Goal: Information Seeking & Learning: Learn about a topic

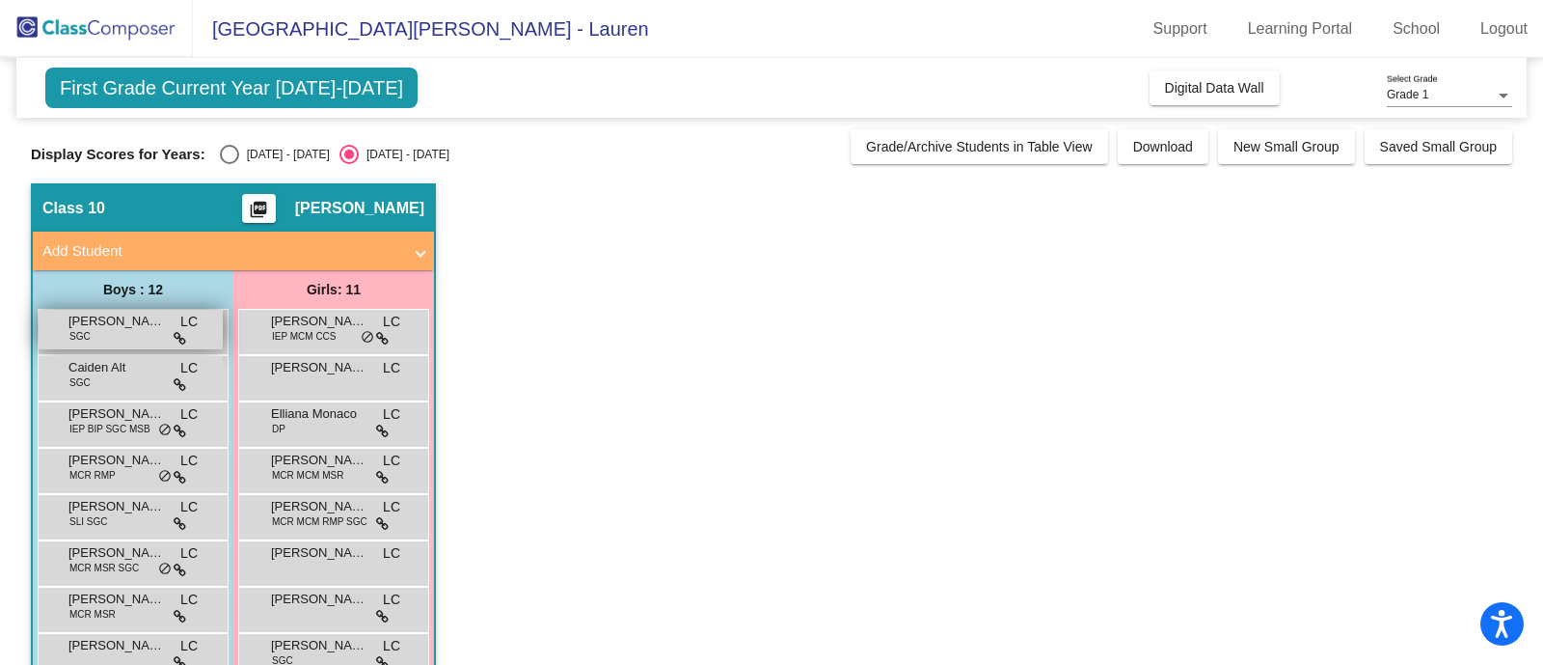
click at [94, 323] on span "[PERSON_NAME]" at bounding box center [116, 321] width 96 height 19
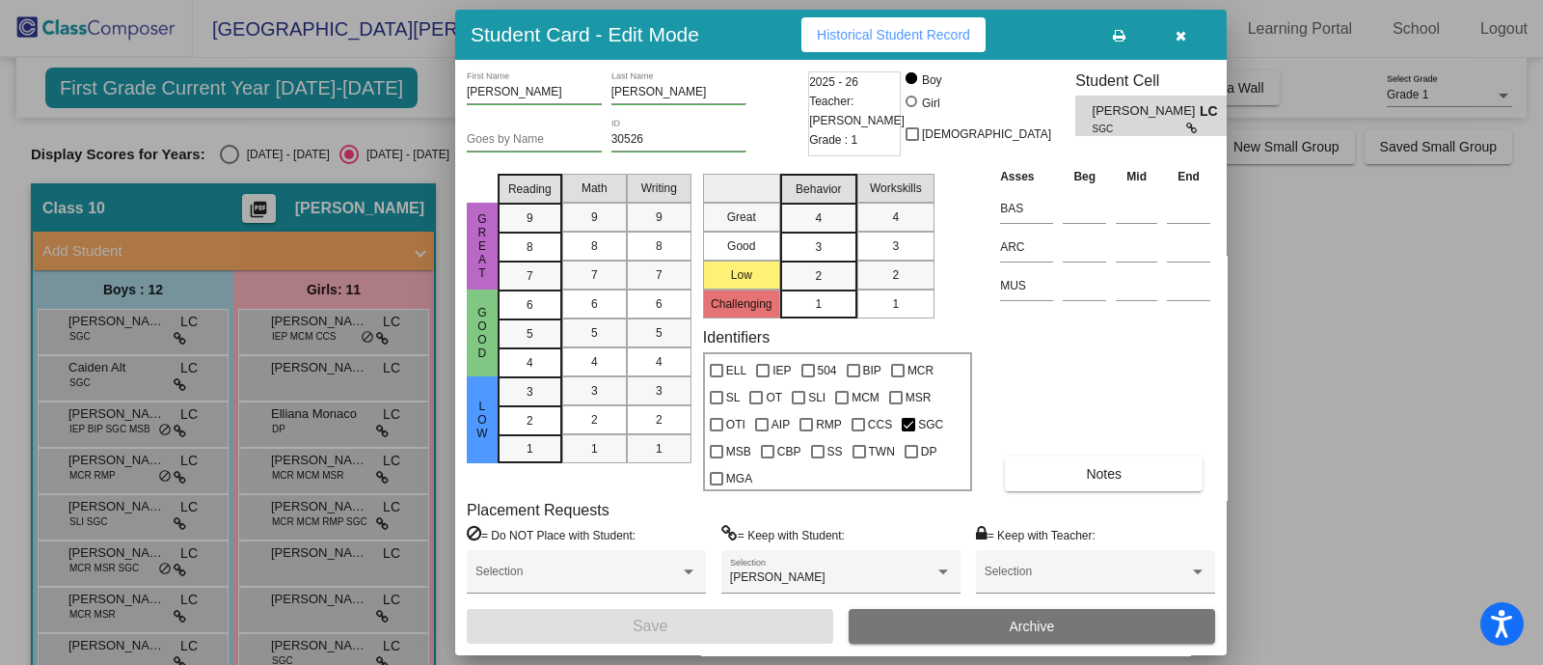
click at [940, 14] on div "Student Card - Edit Mode Historical Student Record" at bounding box center [841, 35] width 772 height 50
click at [935, 37] on span "Historical Student Record" at bounding box center [893, 34] width 153 height 15
click at [545, 229] on div "9" at bounding box center [530, 218] width 38 height 29
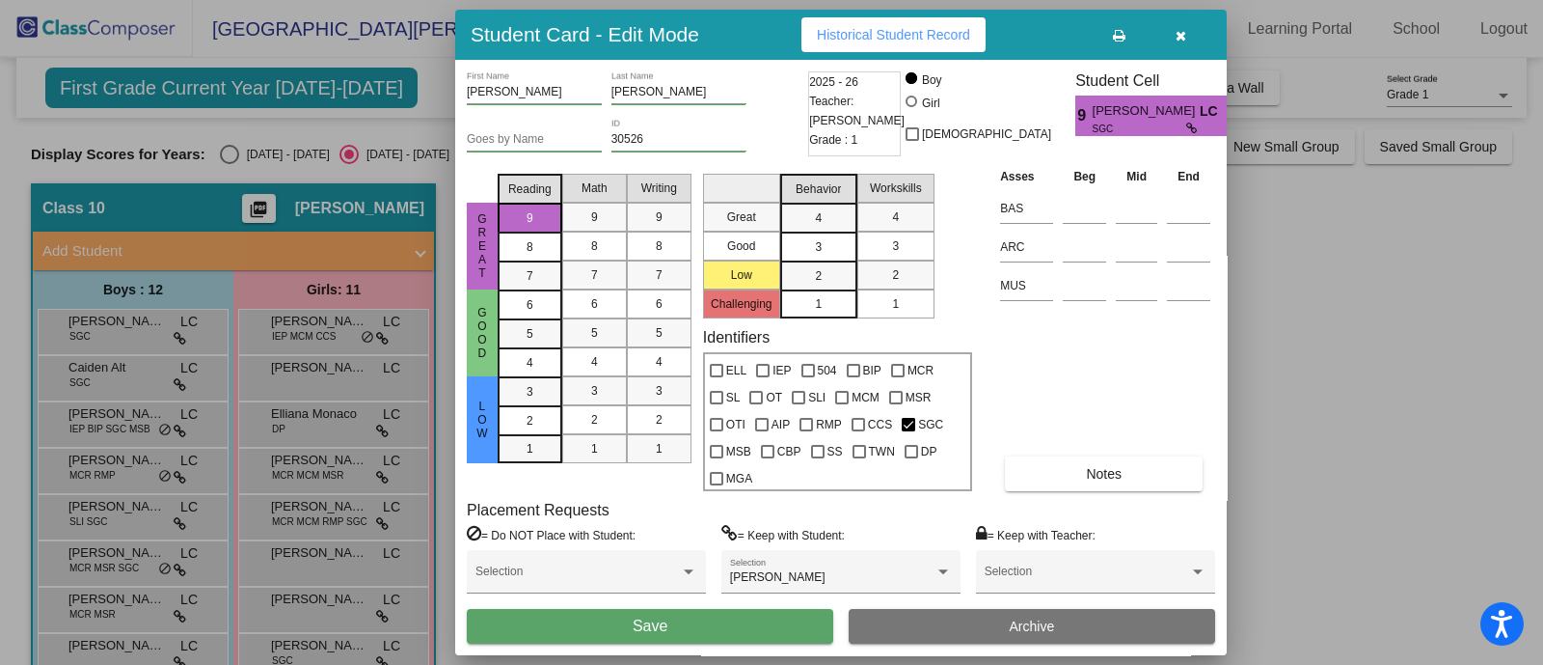
click at [545, 229] on div "9" at bounding box center [530, 218] width 38 height 29
click at [1181, 38] on icon "button" at bounding box center [1181, 36] width 11 height 14
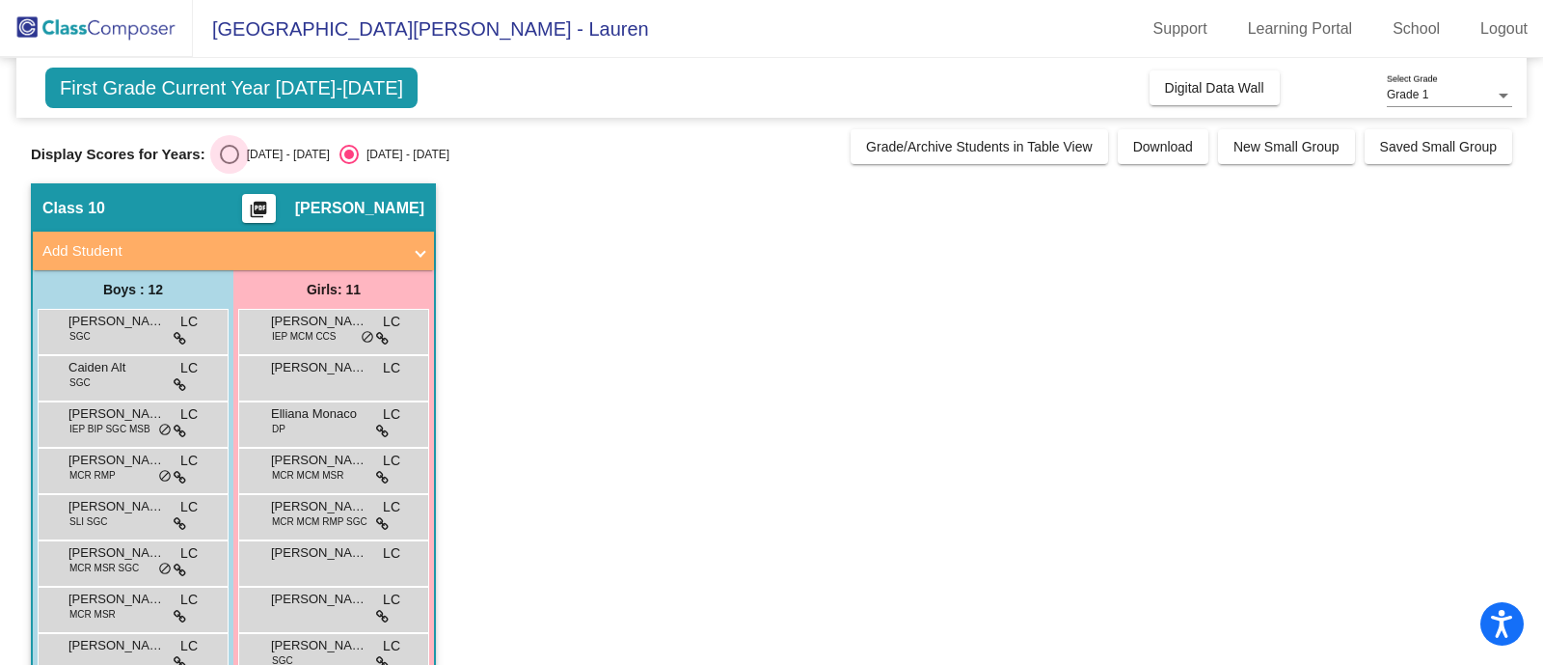
click at [223, 156] on div "Select an option" at bounding box center [229, 154] width 19 height 19
click at [229, 164] on input "[DATE] - [DATE]" at bounding box center [229, 164] width 1 height 1
radio input "true"
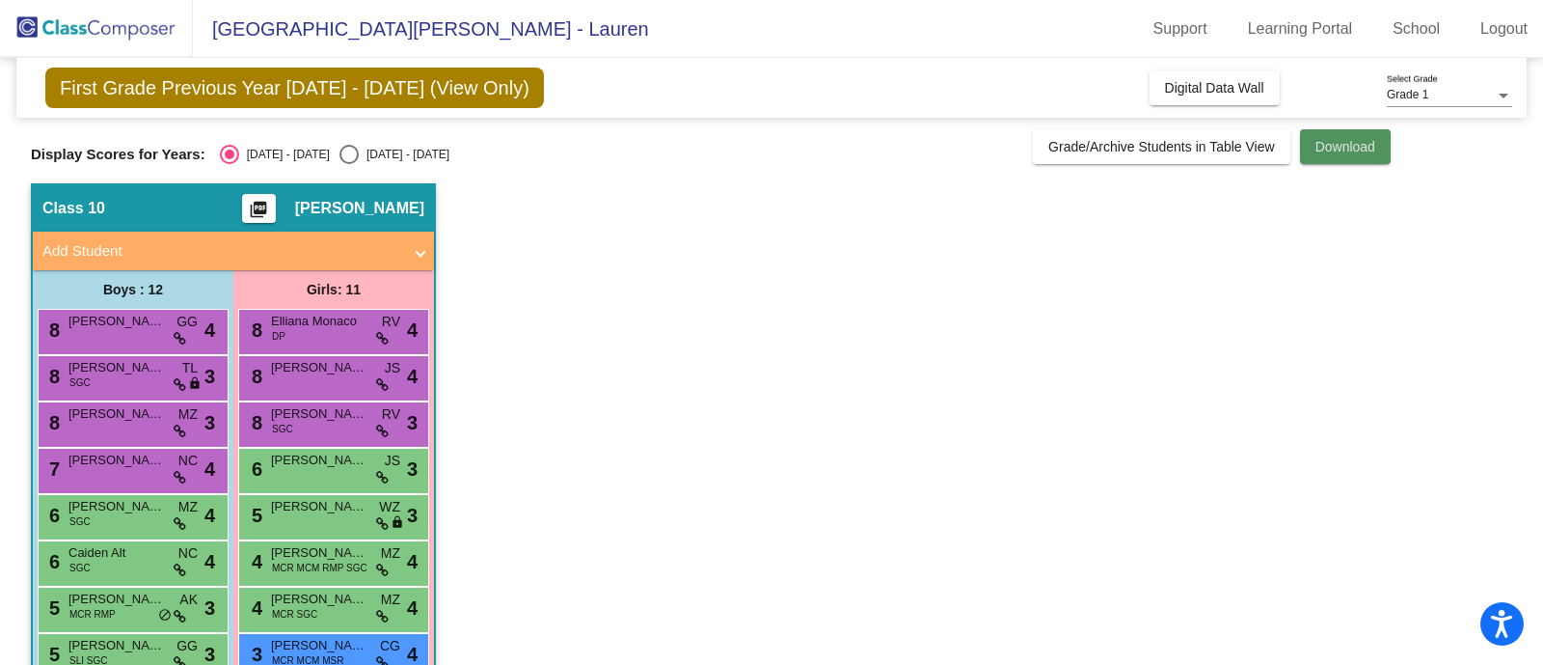
click at [1234, 139] on span "Download" at bounding box center [1346, 146] width 60 height 15
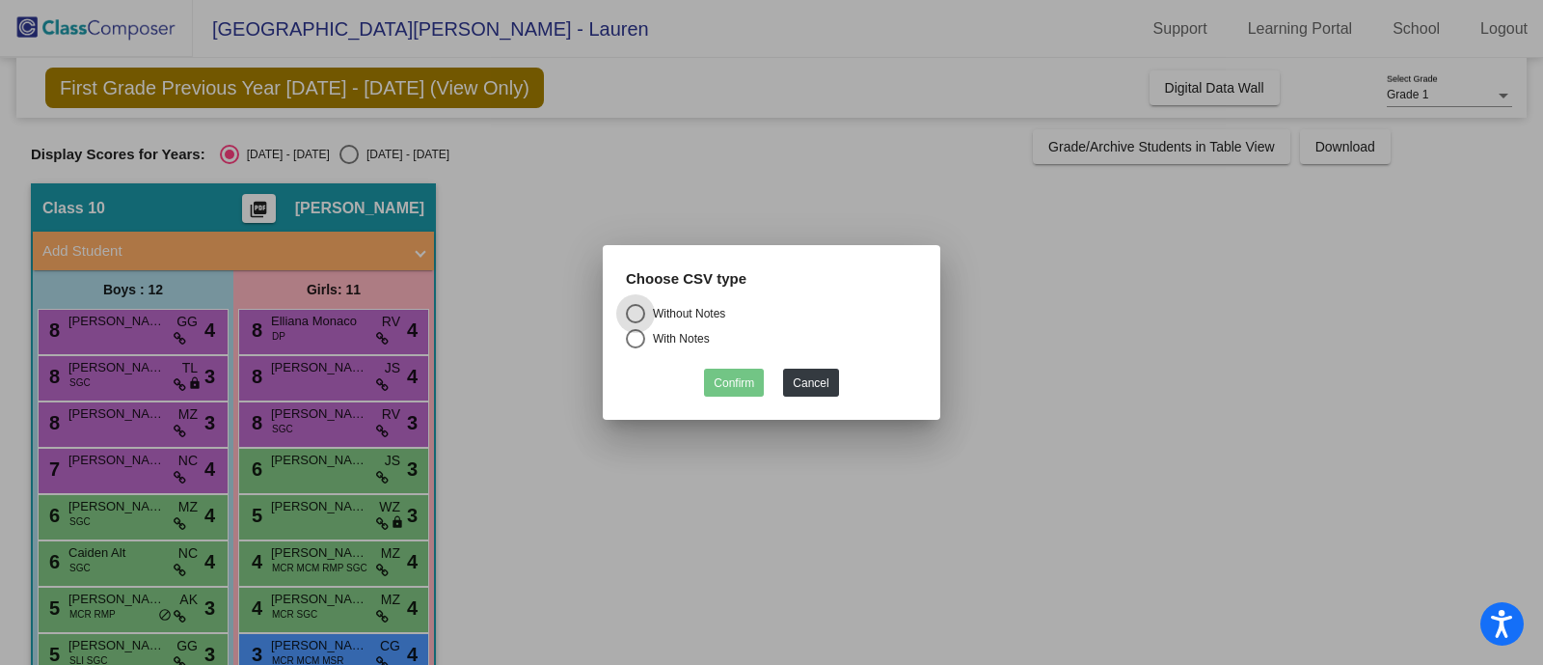
click at [691, 310] on div "Without Notes" at bounding box center [685, 313] width 80 height 17
click at [636, 323] on input "Without Notes" at bounding box center [635, 323] width 1 height 1
radio input "true"
click at [672, 341] on div "With Notes" at bounding box center [677, 338] width 65 height 17
click at [636, 348] on input "With Notes" at bounding box center [635, 348] width 1 height 1
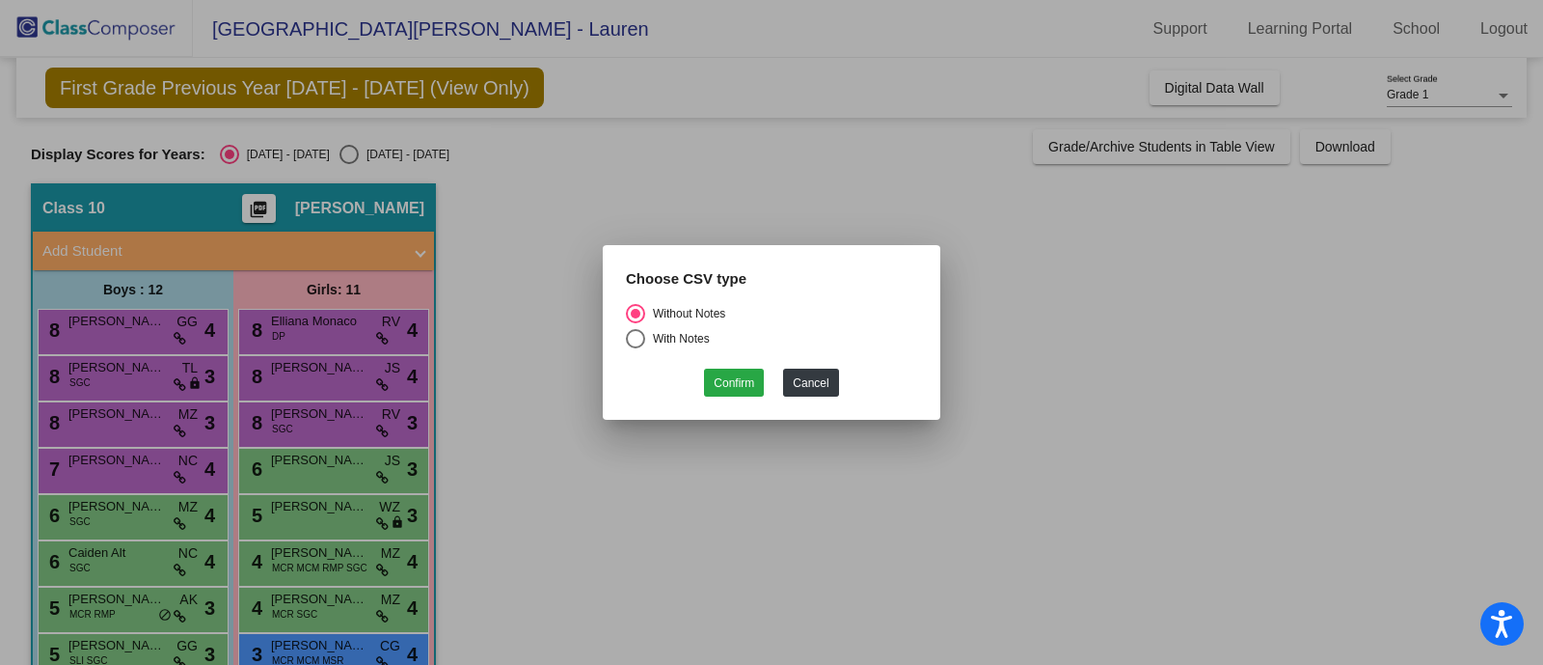
radio input "true"
click at [728, 375] on button "Confirm" at bounding box center [734, 382] width 60 height 28
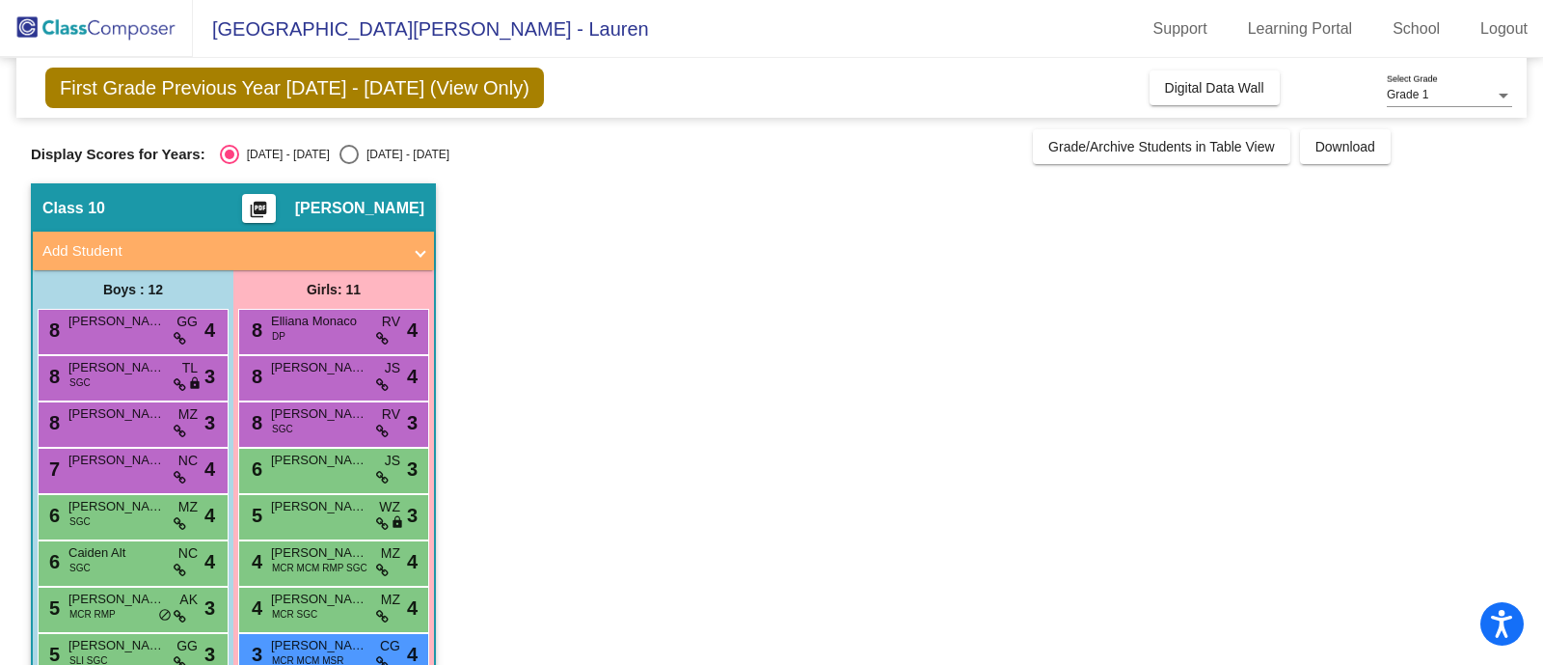
click at [1234, 368] on app-classroom "Class 10 picture_as_pdf [PERSON_NAME] Add Student First Name Last Name Student …" at bounding box center [771, 539] width 1481 height 712
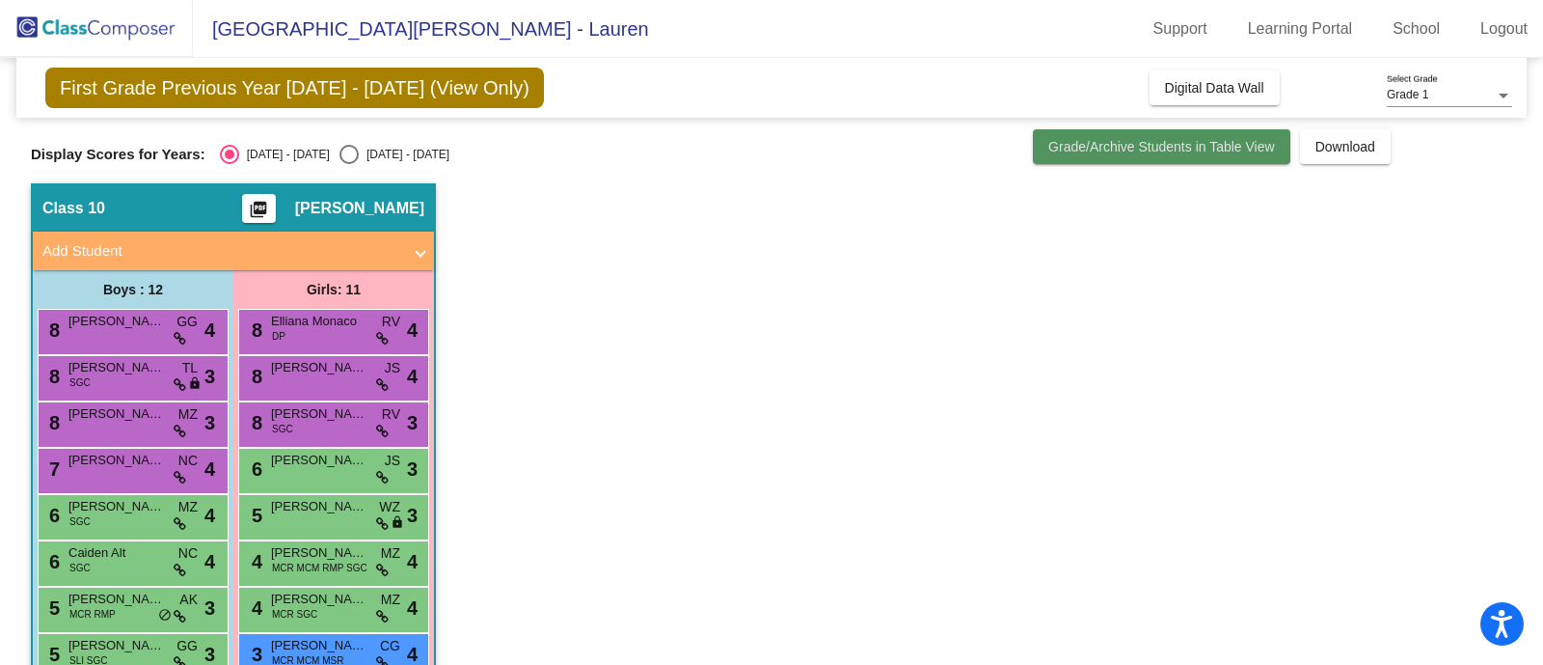
click at [1234, 144] on span "Grade/Archive Students in Table View" at bounding box center [1161, 146] width 227 height 15
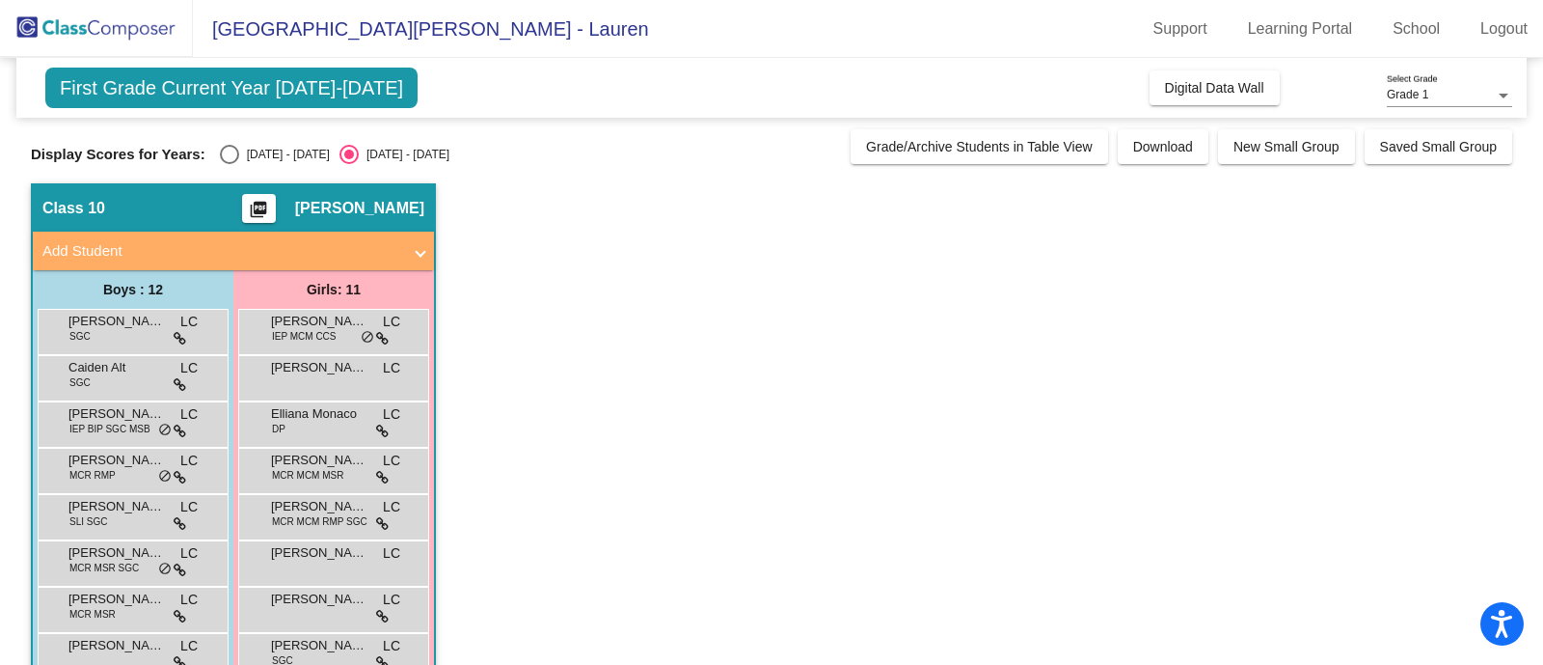
click at [1181, 93] on span "Digital Data Wall" at bounding box center [1214, 87] width 99 height 15
click at [298, 143] on div "Display Scores for Years: [DATE] - [DATE] [DATE] - [DATE] Grade/Archive Student…" at bounding box center [771, 146] width 1481 height 35
click at [227, 151] on div "Select an option" at bounding box center [229, 154] width 19 height 19
click at [229, 164] on input "[DATE] - [DATE]" at bounding box center [229, 164] width 1 height 1
radio input "true"
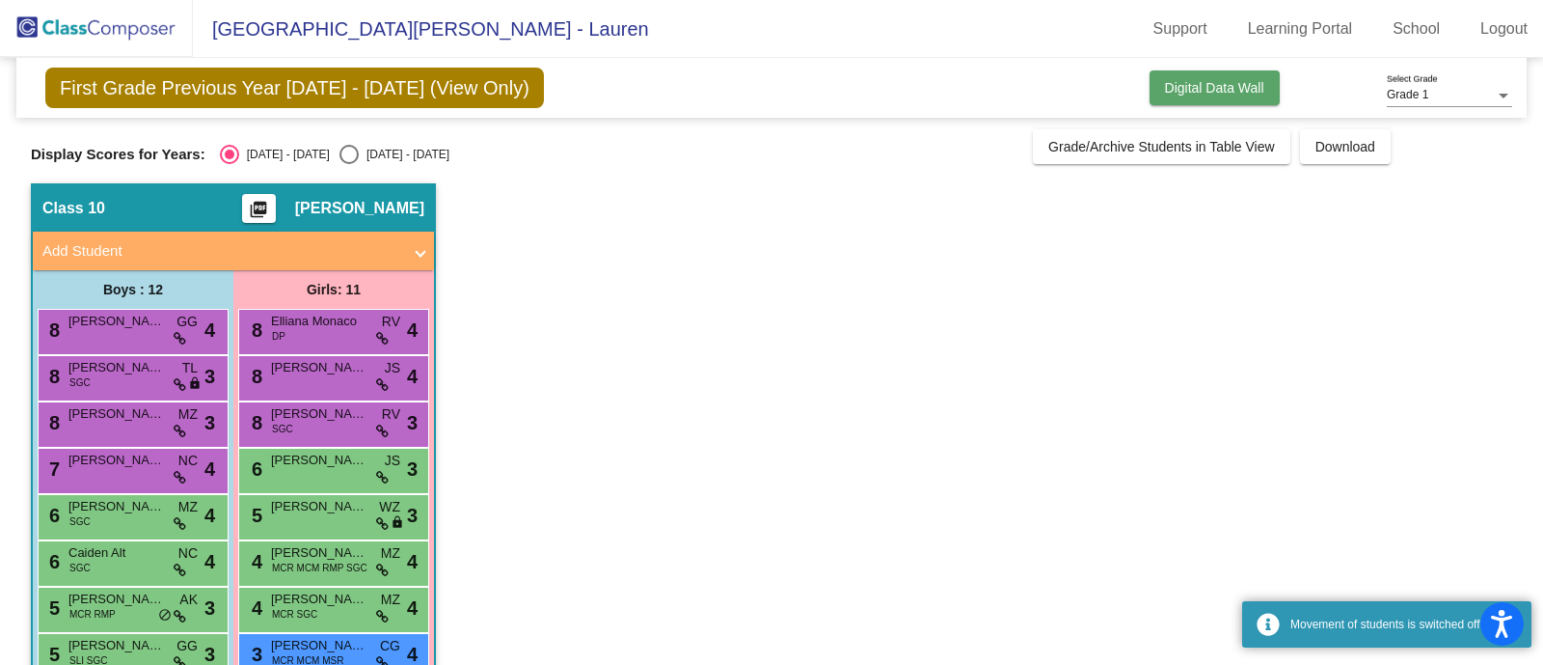
click at [1196, 103] on button "Digital Data Wall" at bounding box center [1215, 87] width 130 height 35
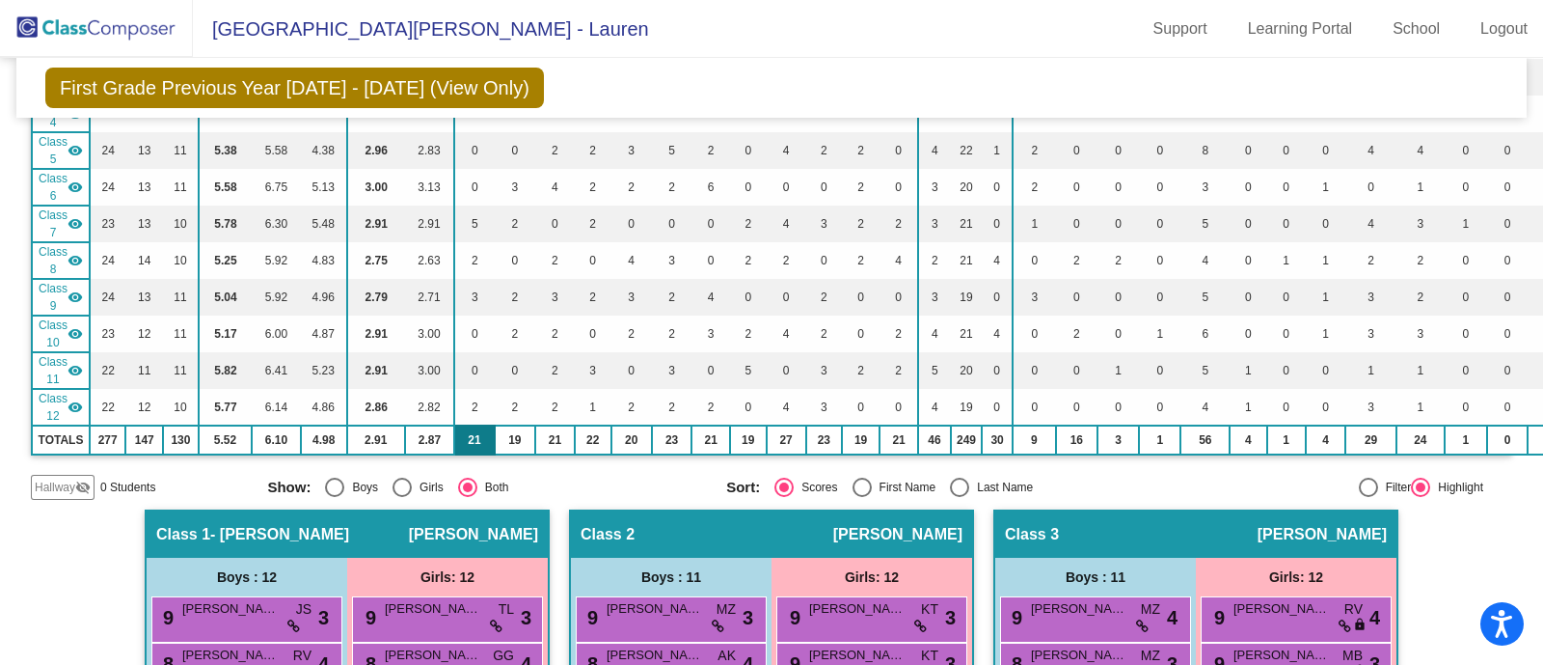
scroll to position [362, 0]
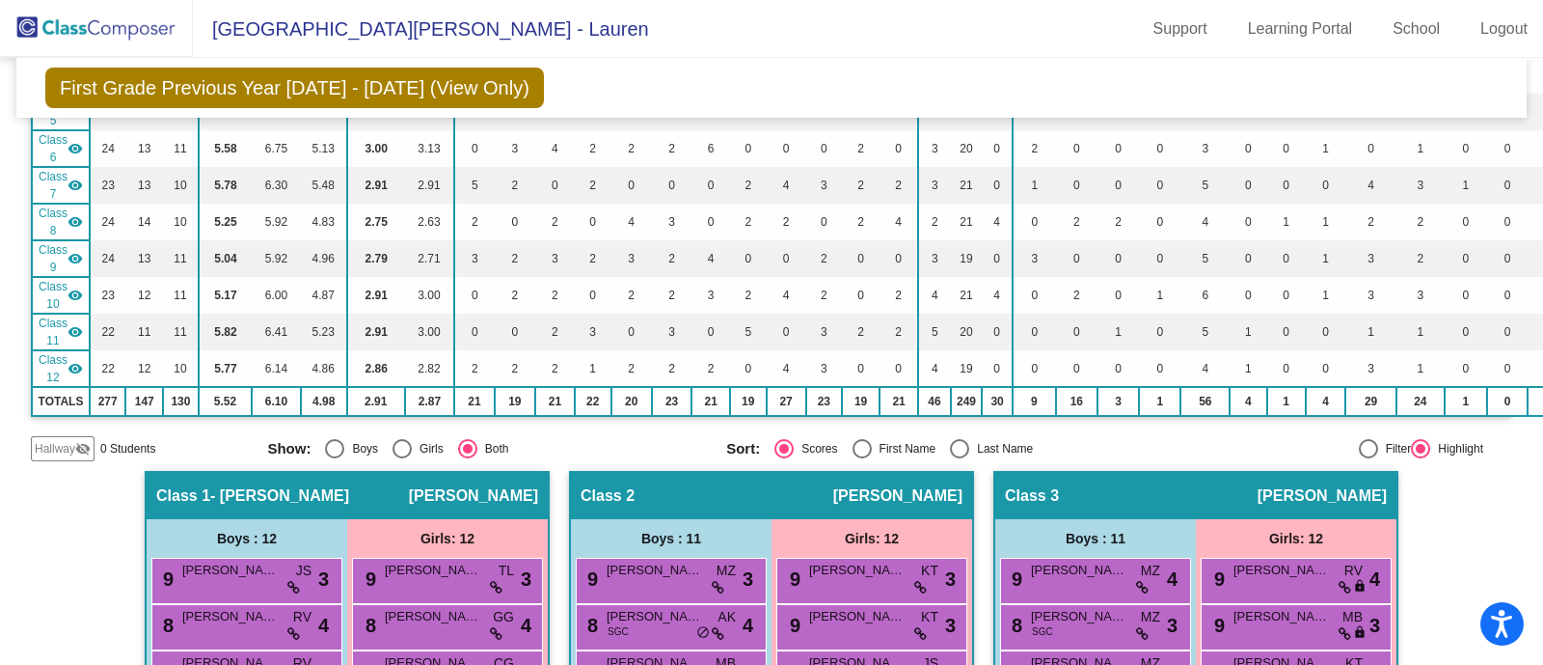
click at [77, 324] on mat-icon "visibility" at bounding box center [75, 331] width 15 height 15
click at [72, 361] on mat-icon "visibility" at bounding box center [75, 368] width 15 height 15
click at [69, 262] on div "Class 9 visibility" at bounding box center [61, 258] width 44 height 35
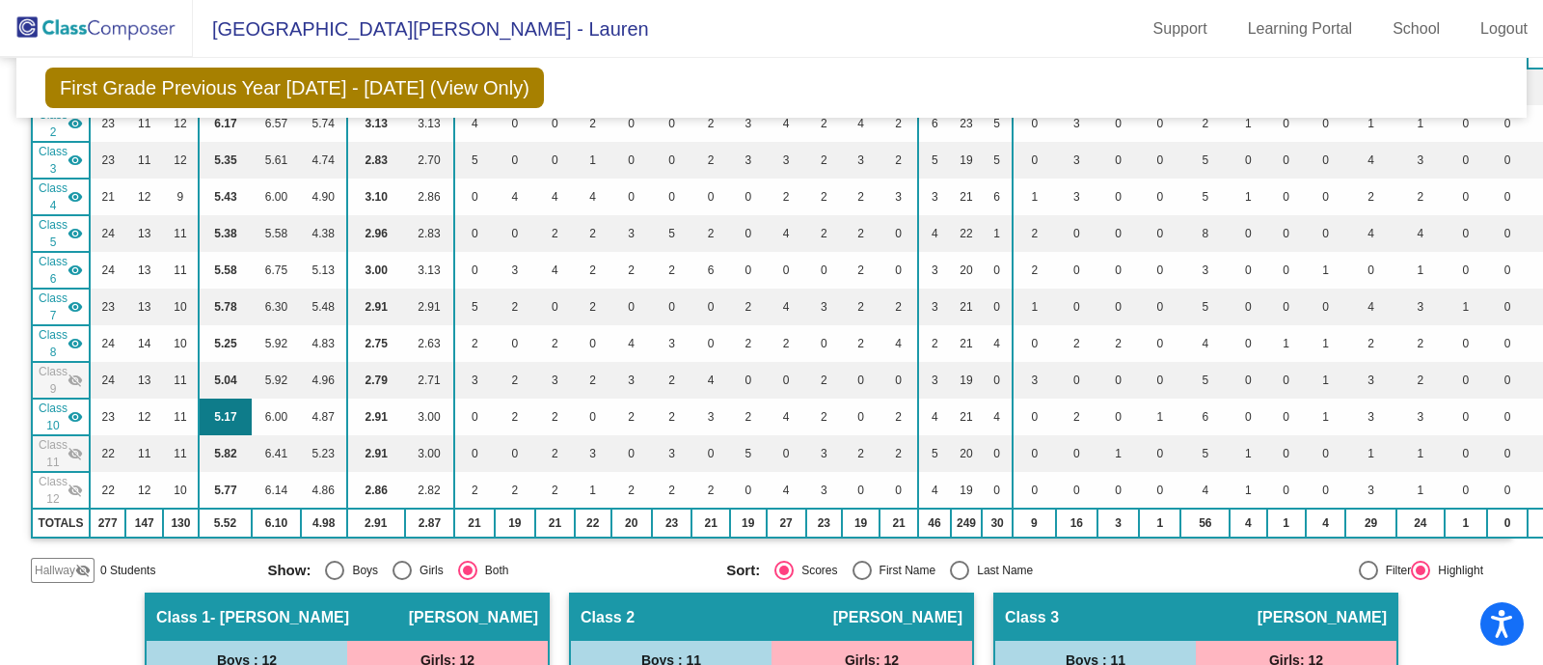
scroll to position [120, 0]
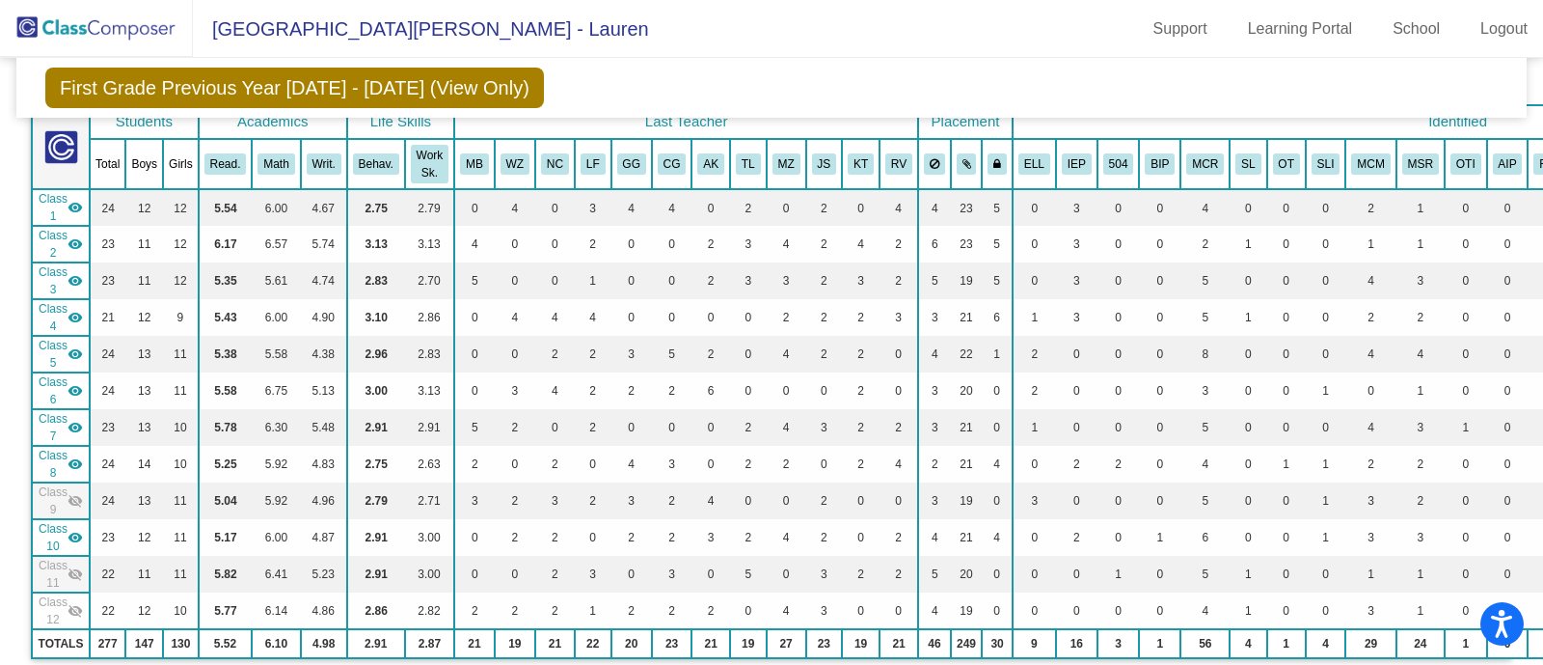
click at [223, 139] on th "Read." at bounding box center [226, 164] width 54 height 50
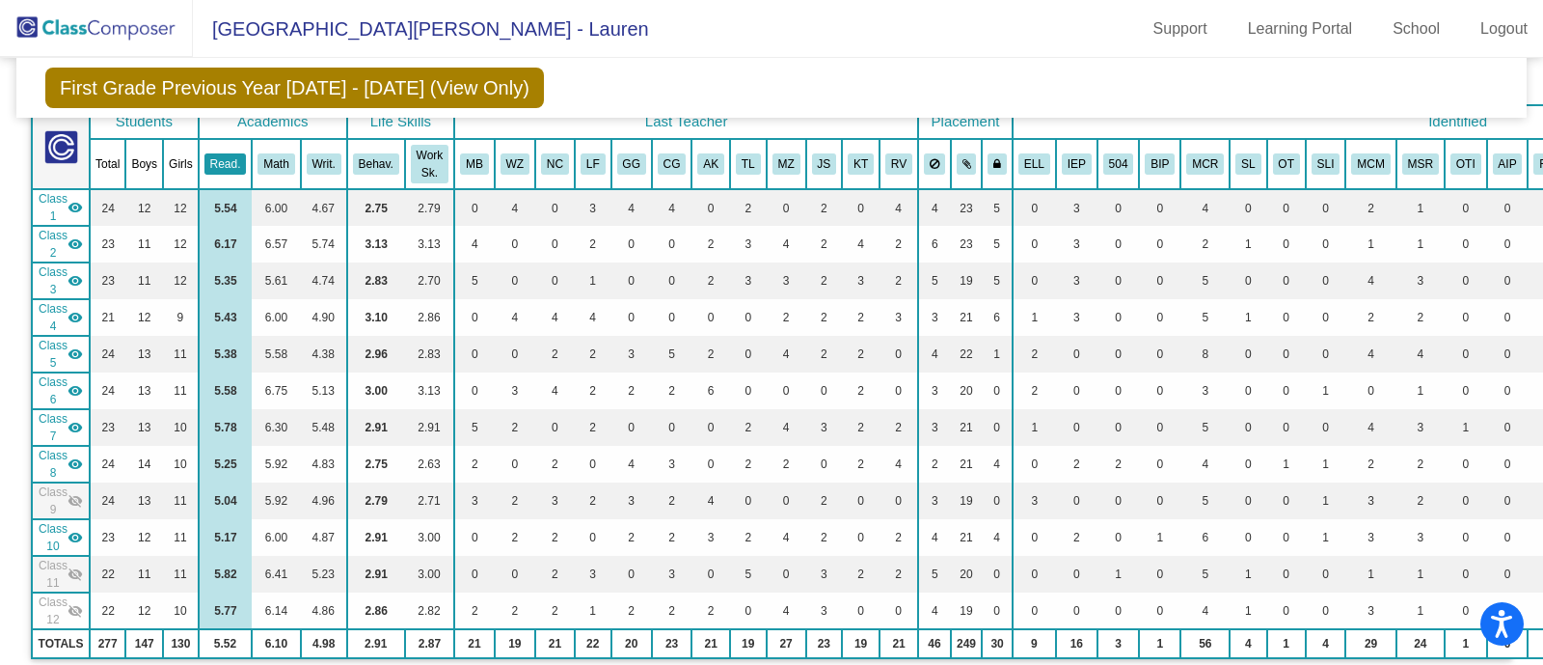
click at [221, 157] on button "Read." at bounding box center [225, 163] width 42 height 21
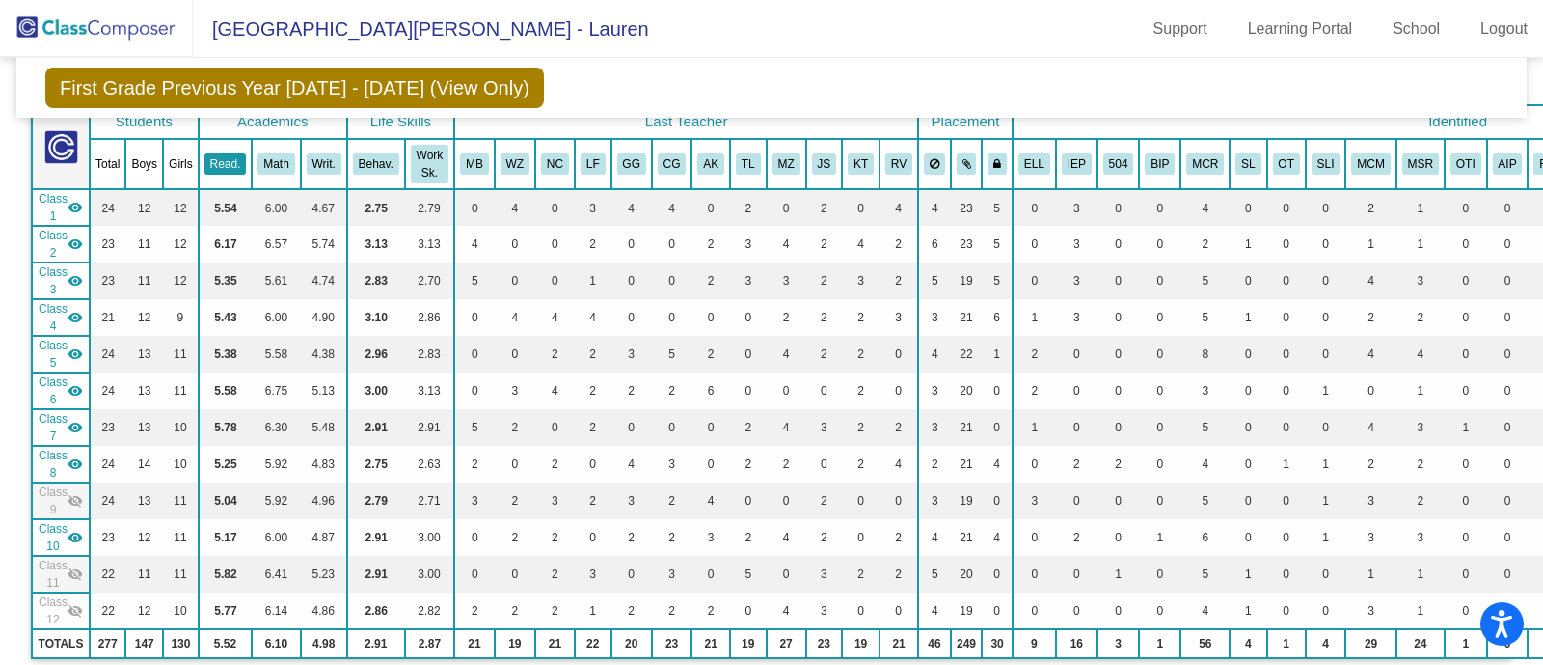
click at [221, 157] on button "Read." at bounding box center [225, 163] width 42 height 21
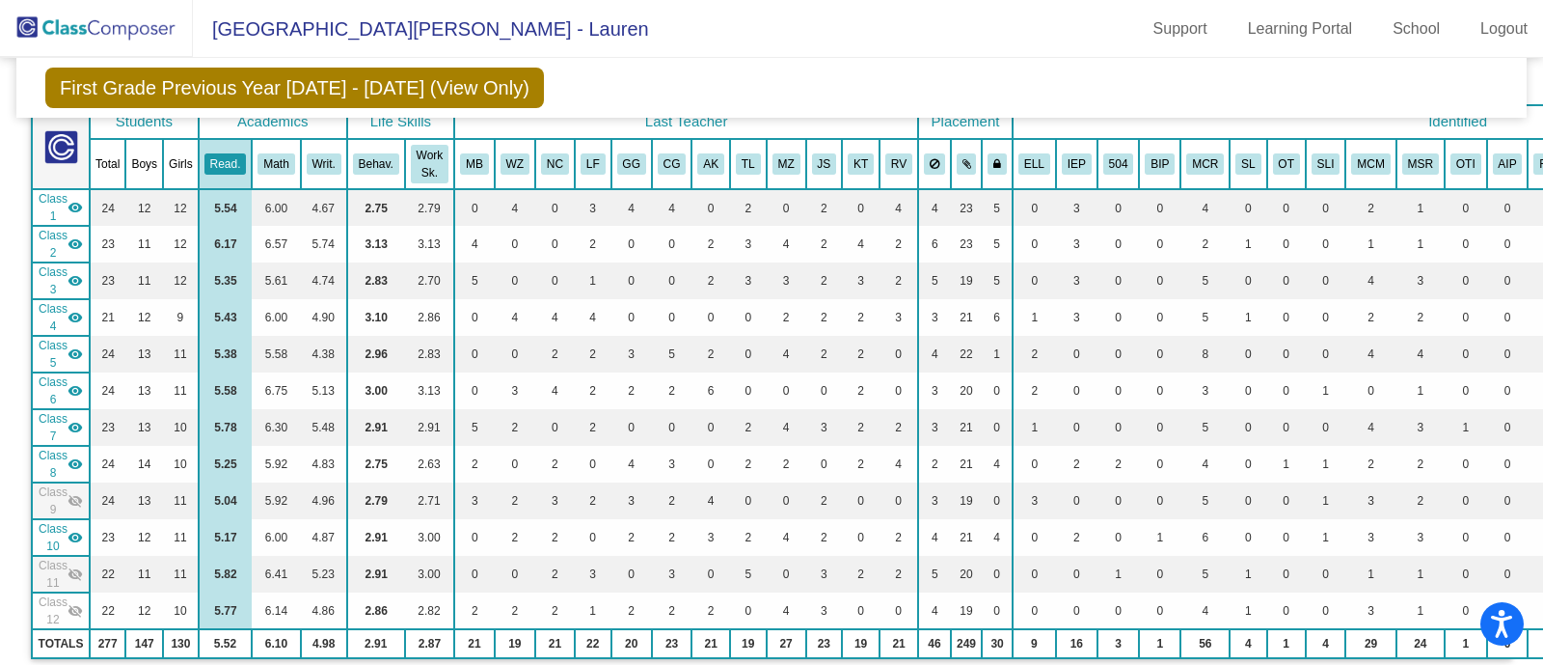
click at [34, 502] on td "Class 9 visibility_off" at bounding box center [61, 500] width 58 height 37
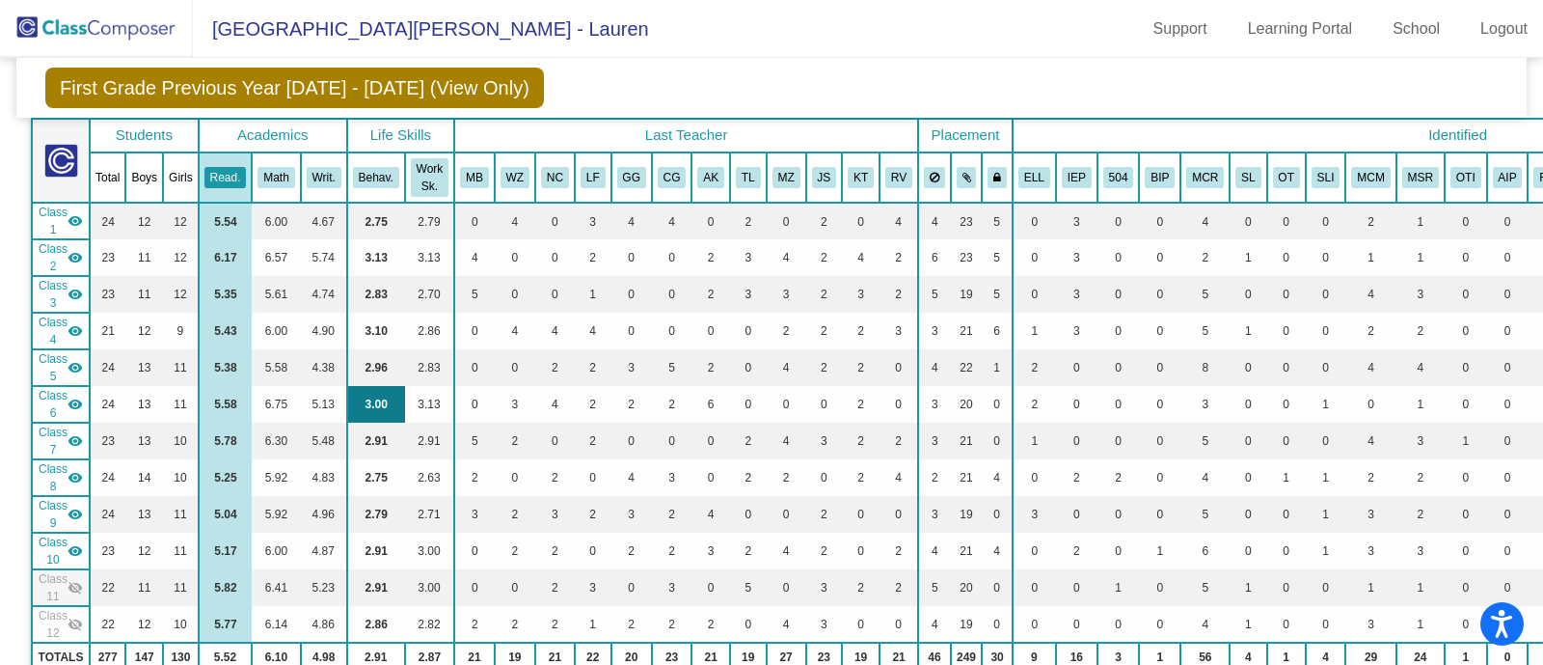
scroll to position [240, 0]
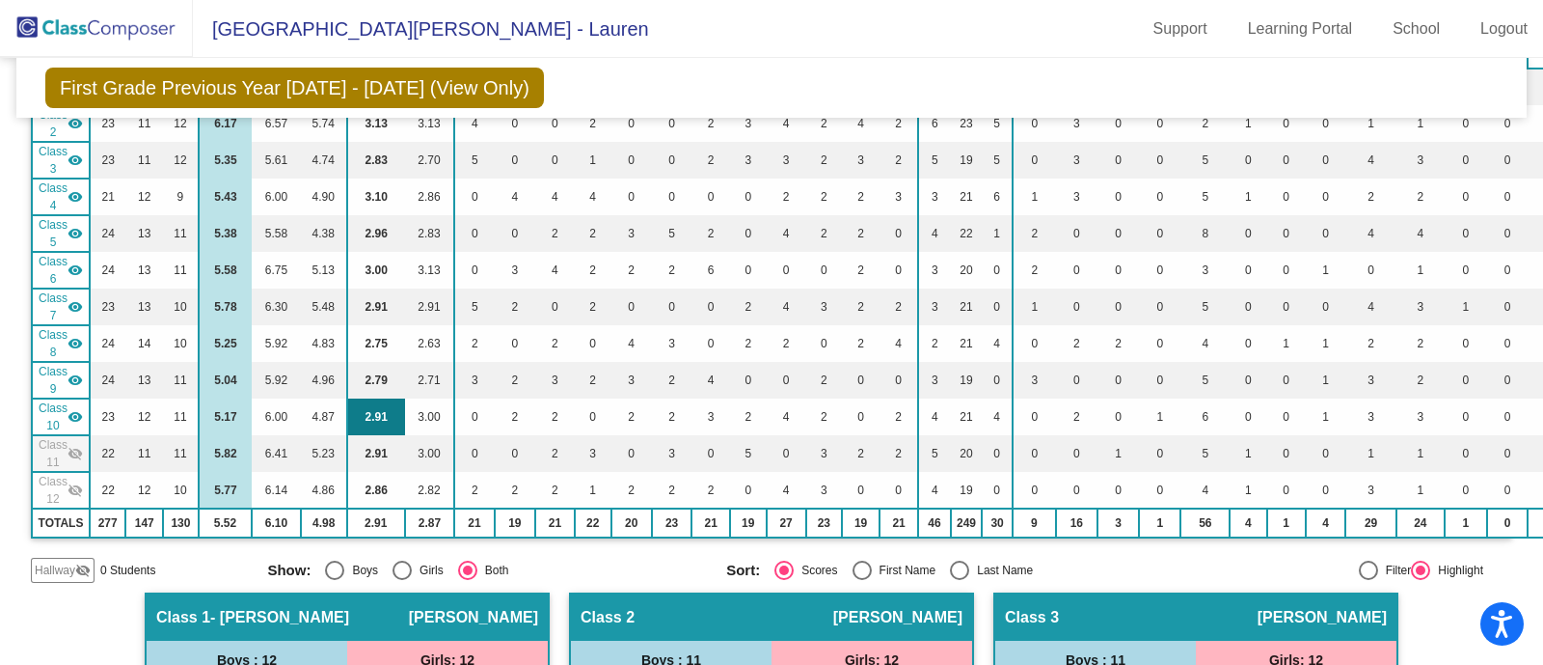
click at [391, 400] on td "2.91" at bounding box center [376, 416] width 58 height 37
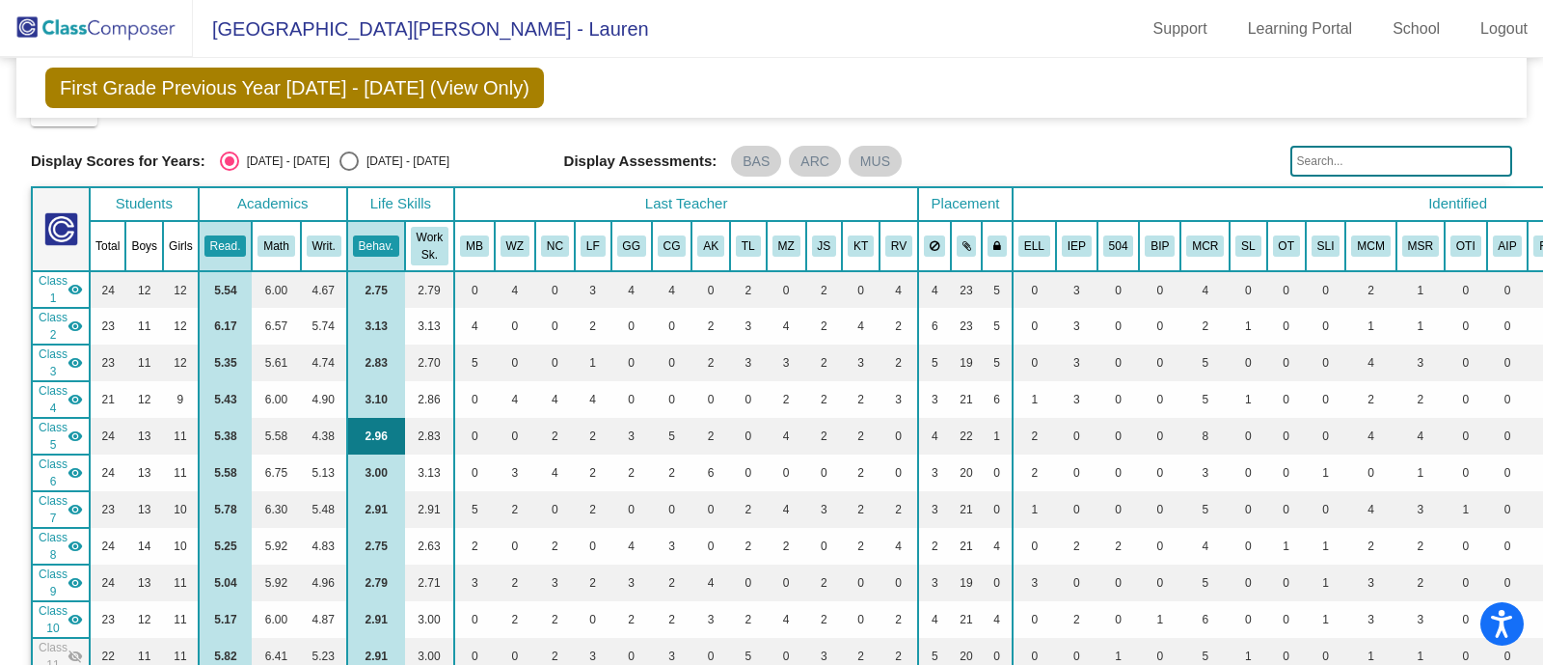
scroll to position [0, 0]
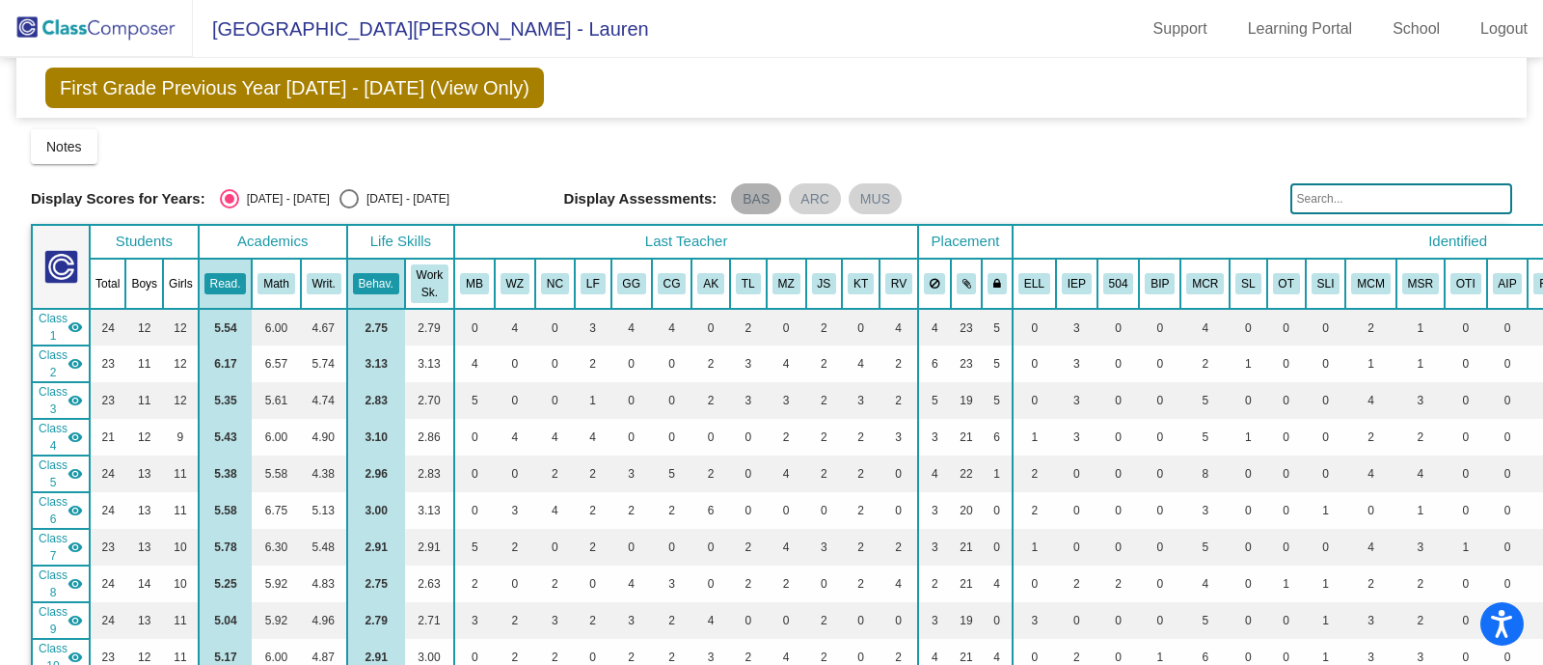
click at [771, 203] on mat-chip "BAS" at bounding box center [756, 198] width 50 height 31
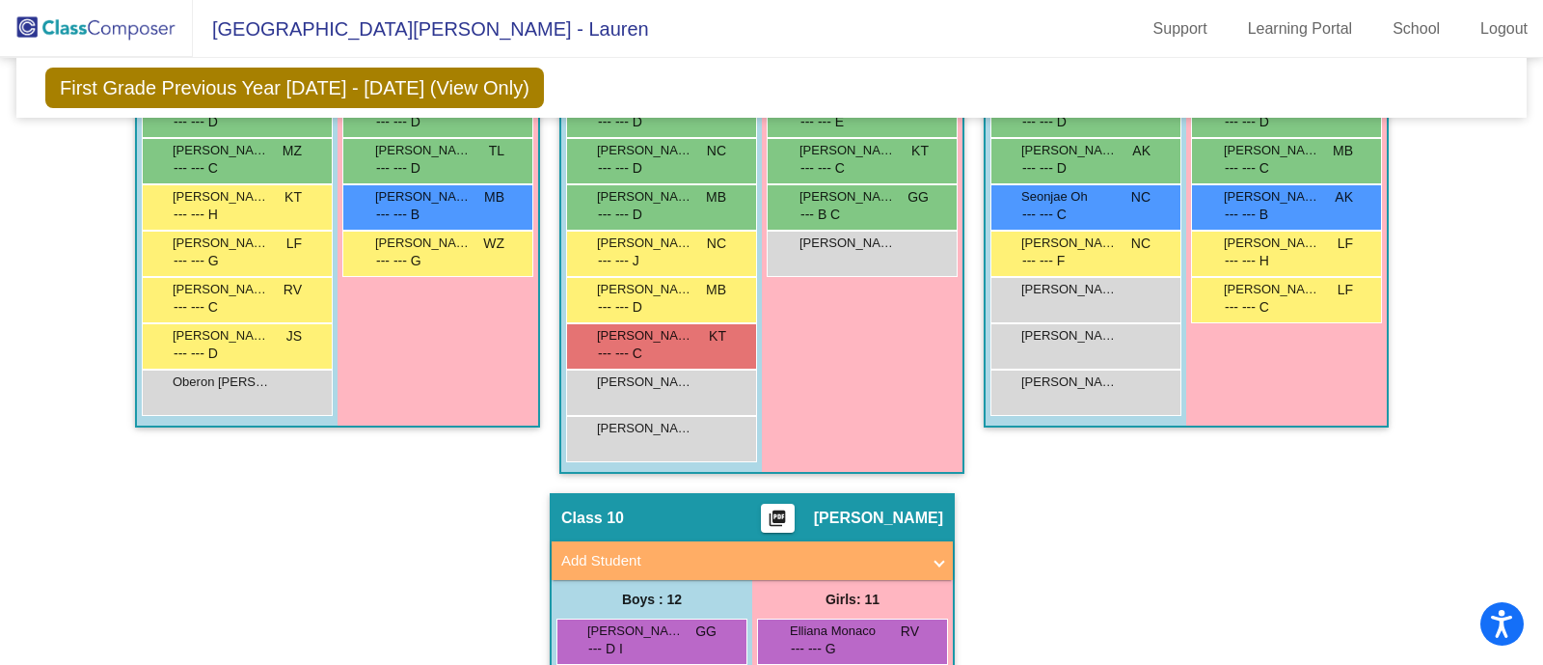
scroll to position [2652, 0]
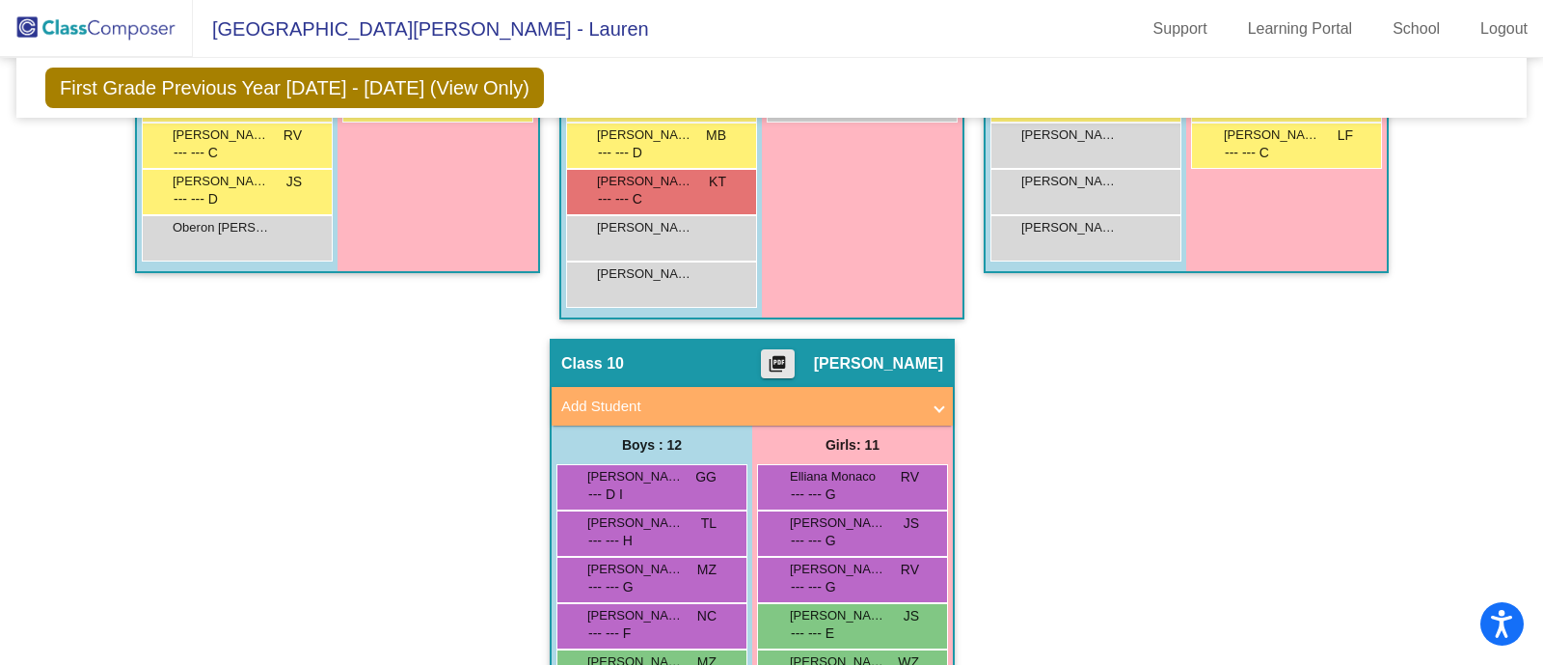
click at [788, 364] on mat-icon "picture_as_pdf" at bounding box center [777, 367] width 23 height 27
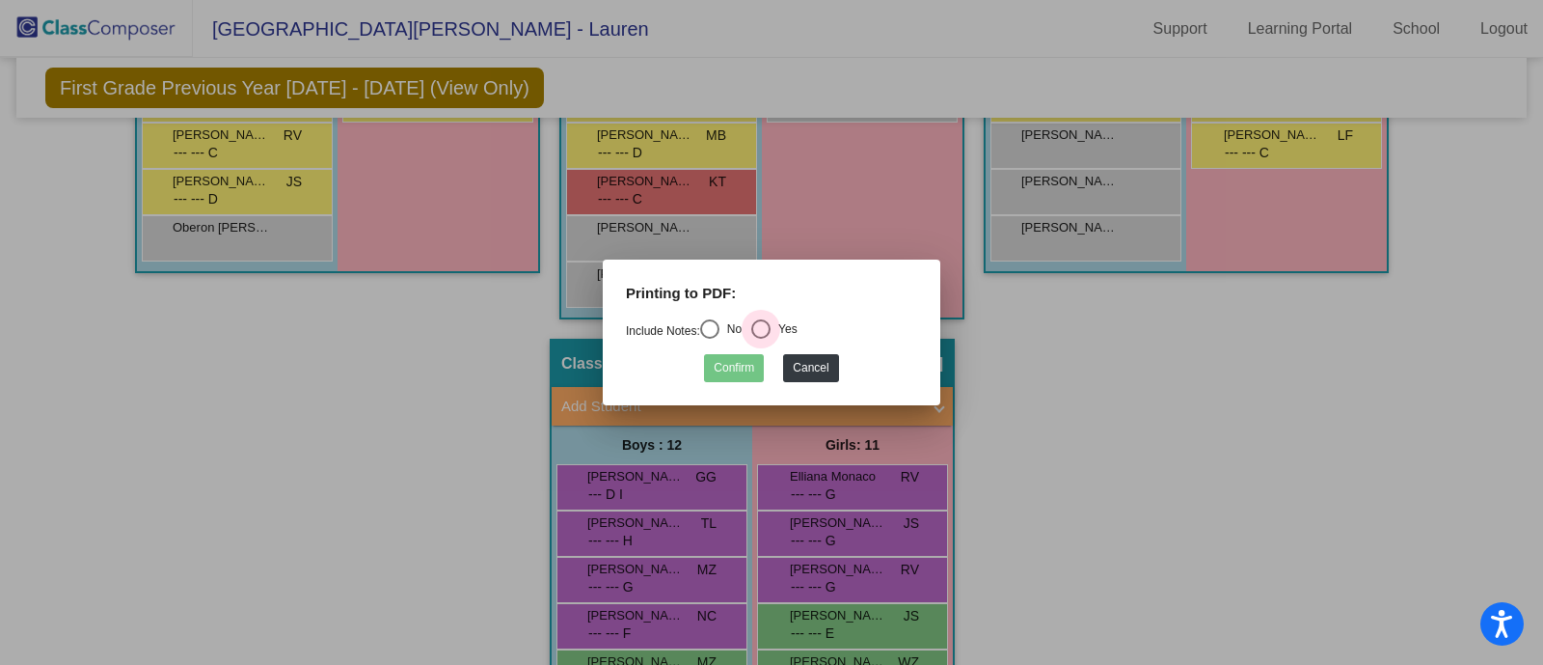
click at [779, 322] on div "Yes" at bounding box center [784, 328] width 27 height 17
click at [761, 339] on input "Yes" at bounding box center [760, 339] width 1 height 1
radio input "true"
click at [737, 368] on button "Confirm" at bounding box center [734, 368] width 60 height 28
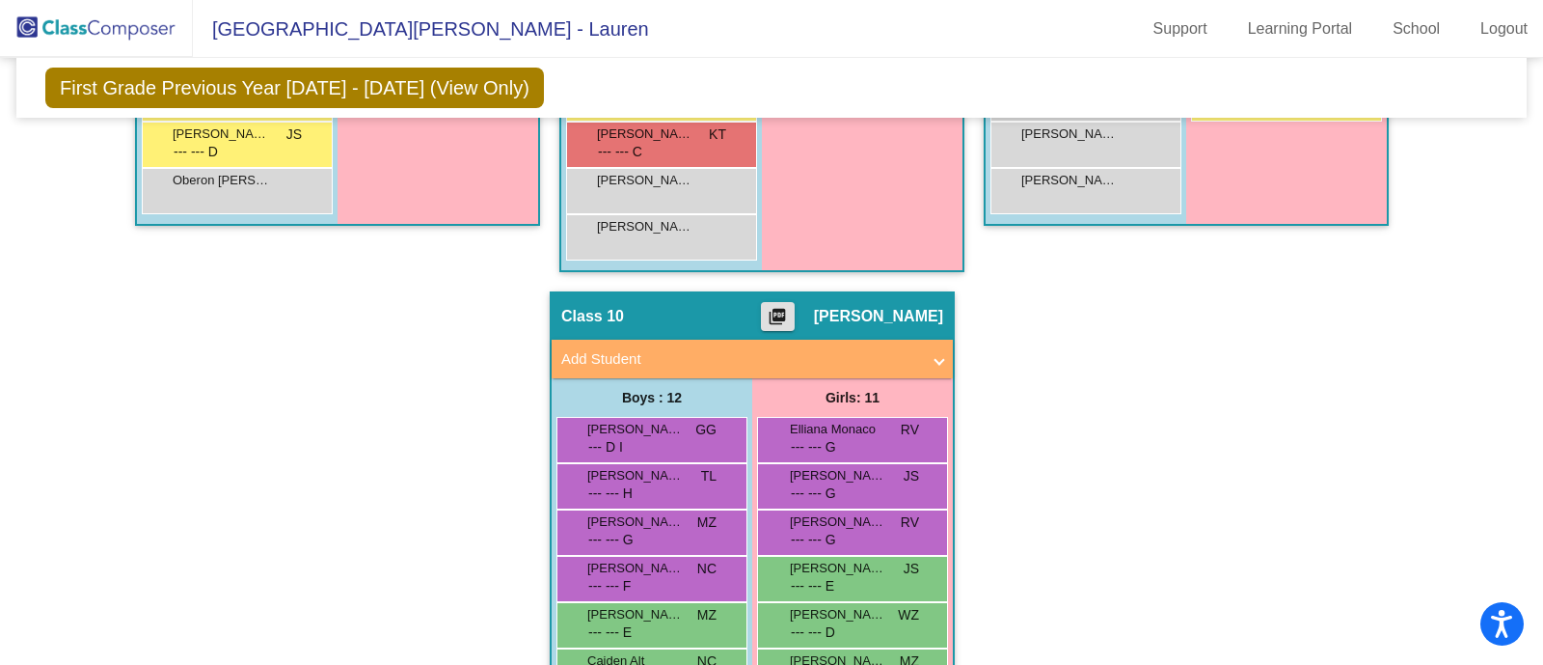
scroll to position [2773, 0]
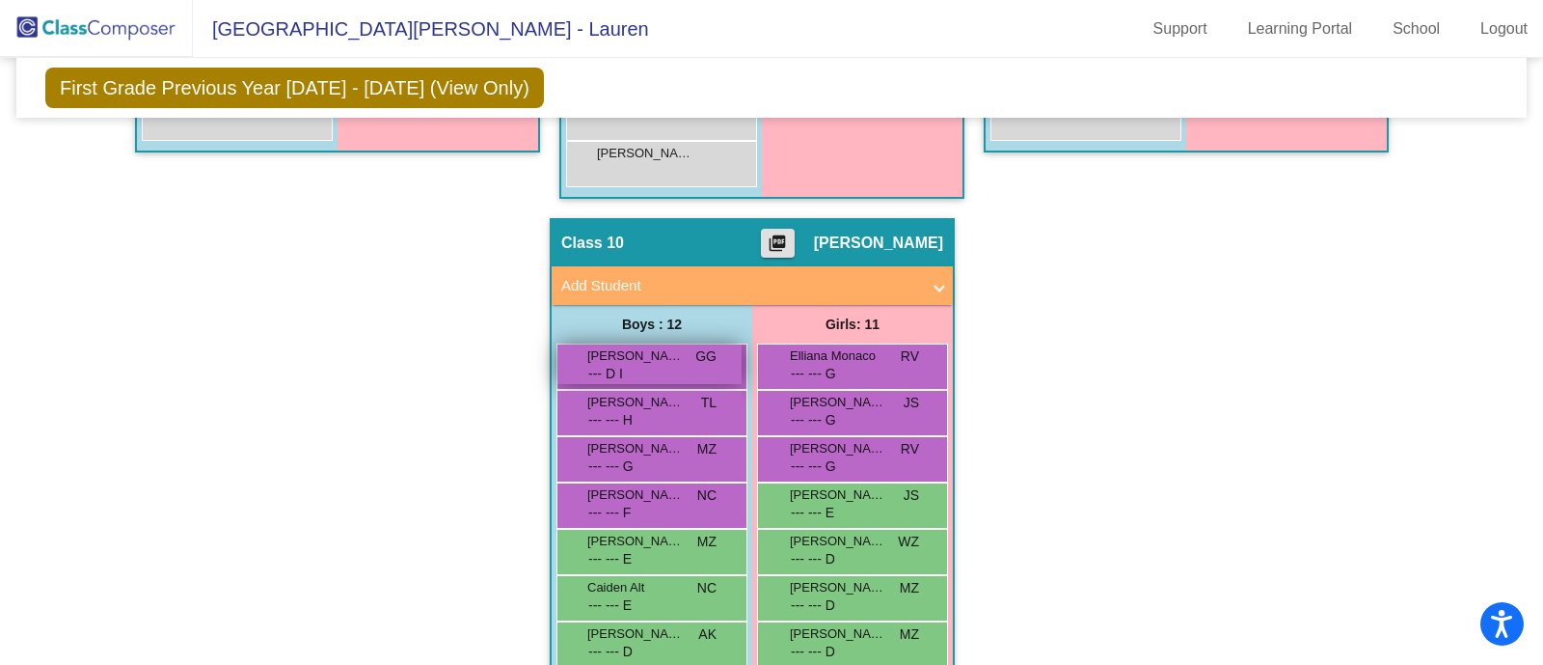
click at [694, 366] on div "8 [PERSON_NAME] --- D I GG lock do_not_disturb_alt 4" at bounding box center [649, 364] width 184 height 40
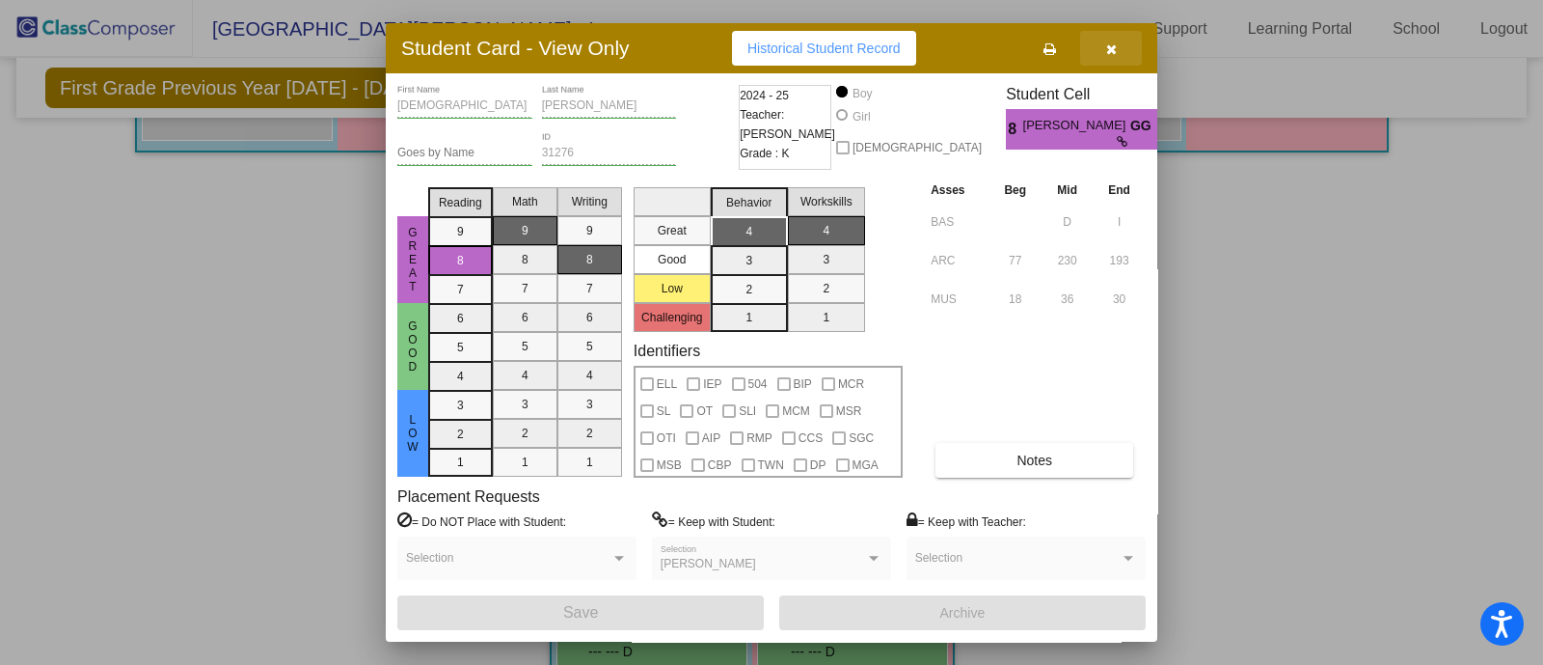
click at [1123, 41] on button "button" at bounding box center [1111, 48] width 62 height 35
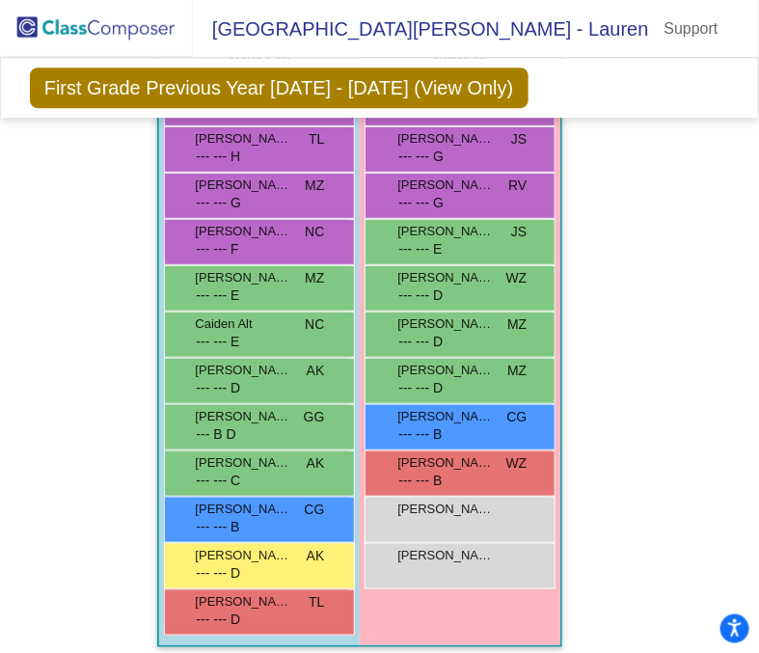
scroll to position [7146, 0]
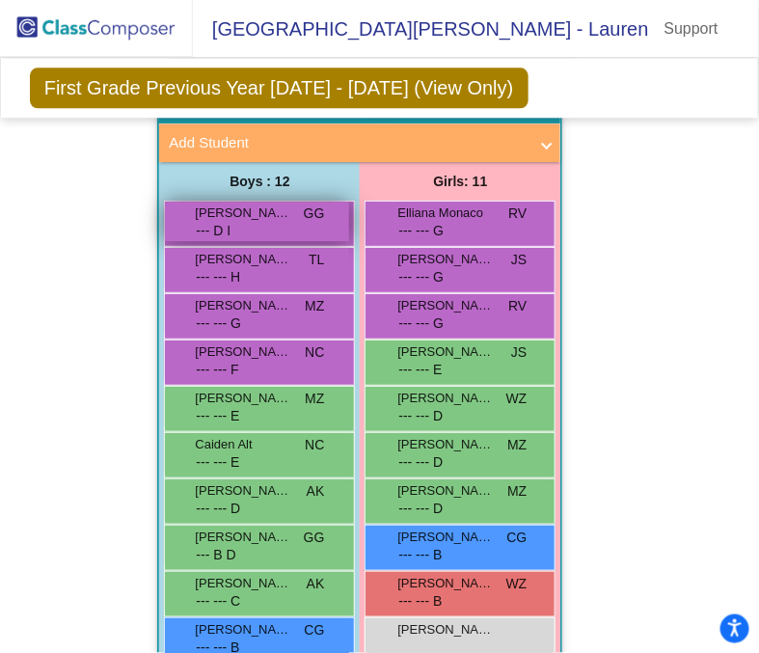
click at [231, 219] on div "8 [PERSON_NAME] --- D I GG lock do_not_disturb_alt 4" at bounding box center [257, 222] width 184 height 40
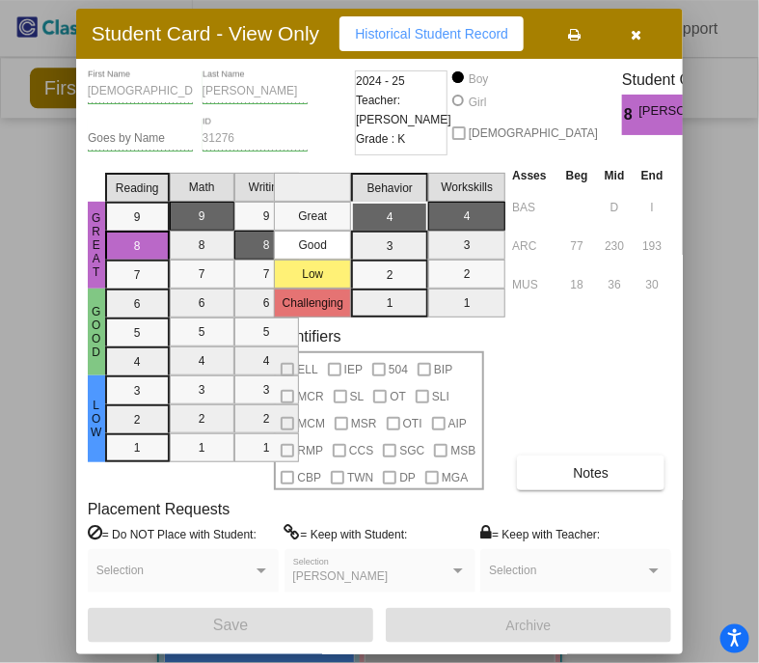
click at [630, 41] on button "button" at bounding box center [637, 33] width 62 height 35
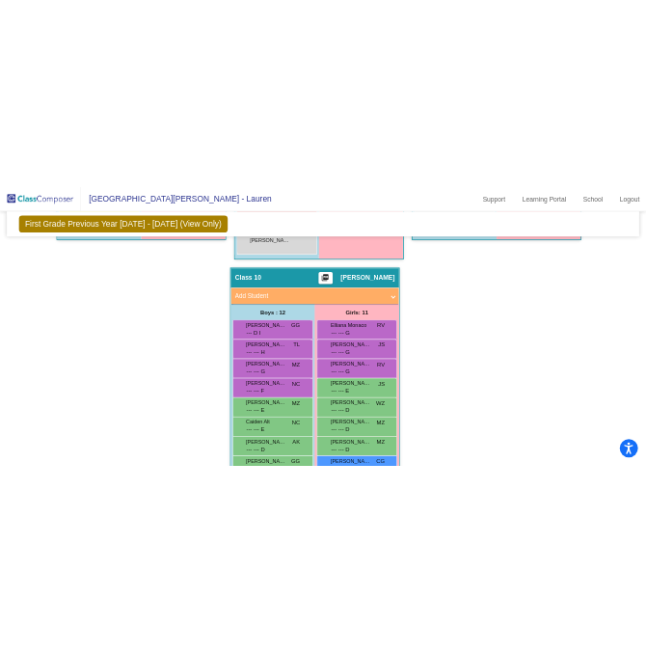
scroll to position [2919, 0]
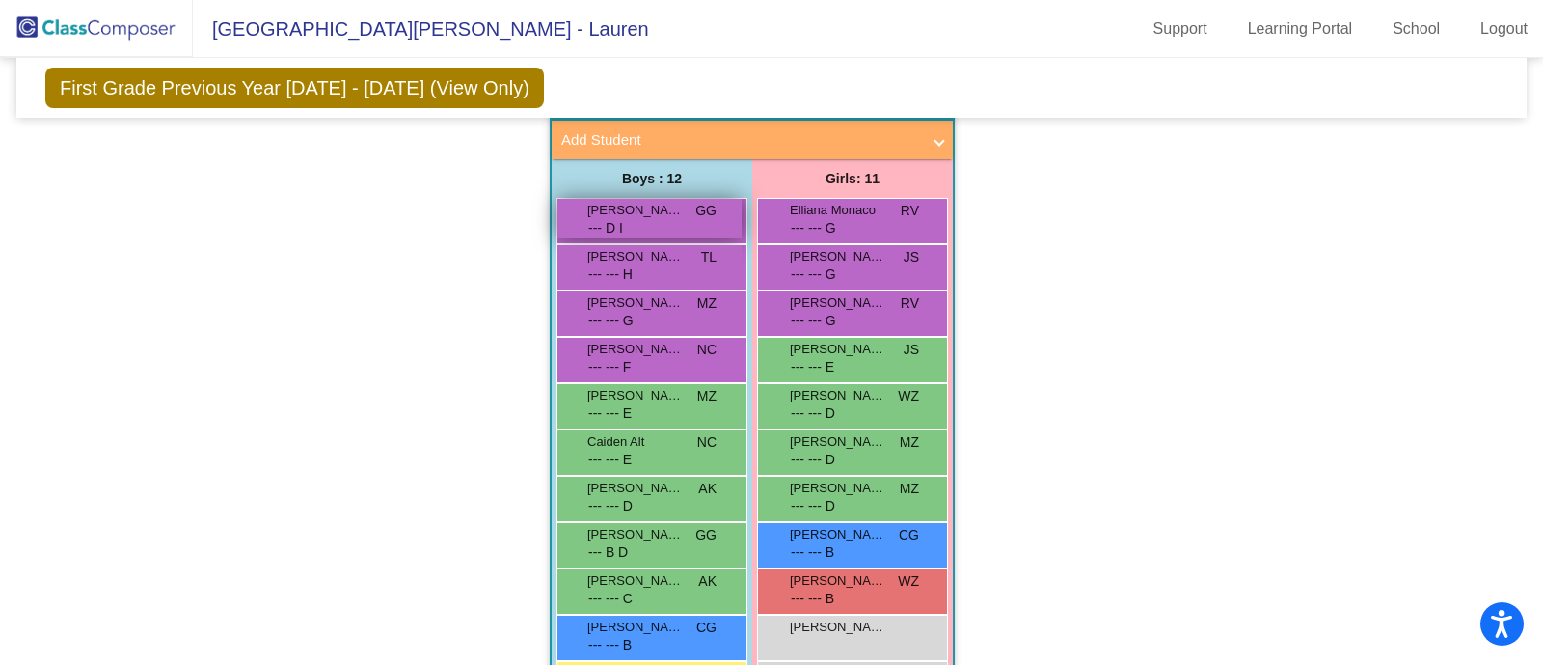
click at [630, 228] on div "8 [PERSON_NAME] --- D I GG lock do_not_disturb_alt 4" at bounding box center [649, 219] width 184 height 40
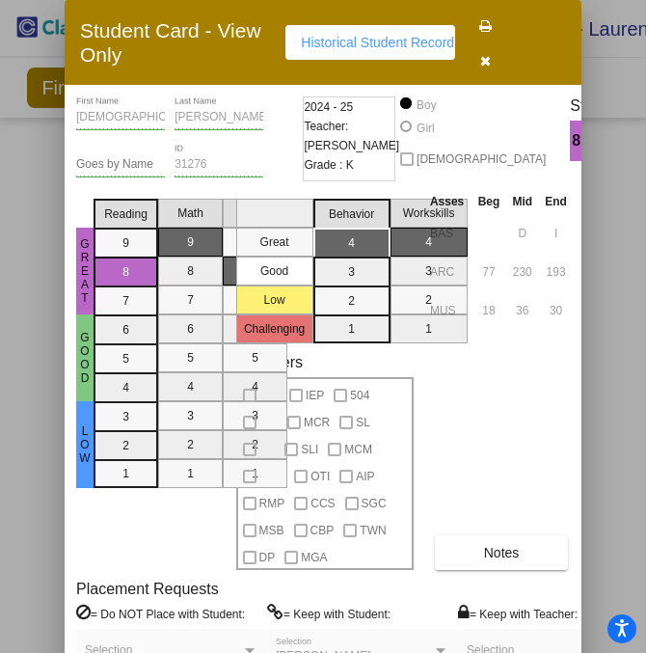
scroll to position [5708, 0]
click at [480, 68] on button "button" at bounding box center [486, 59] width 62 height 35
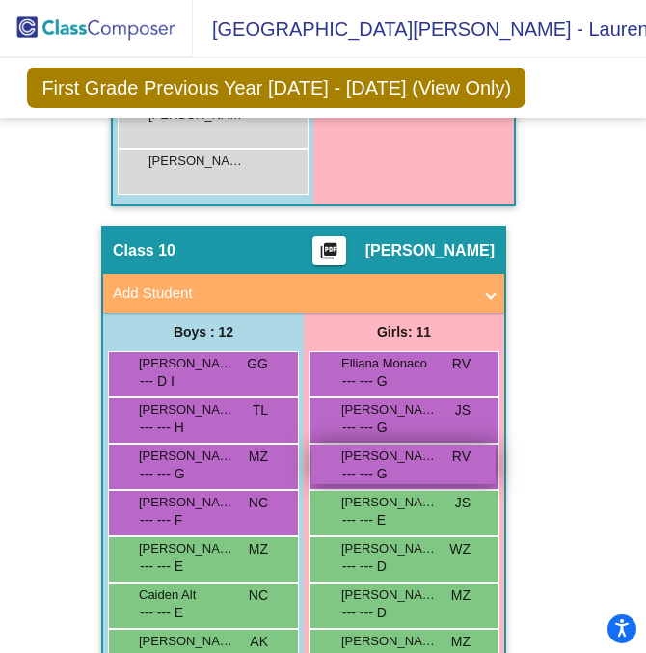
scroll to position [7154, 0]
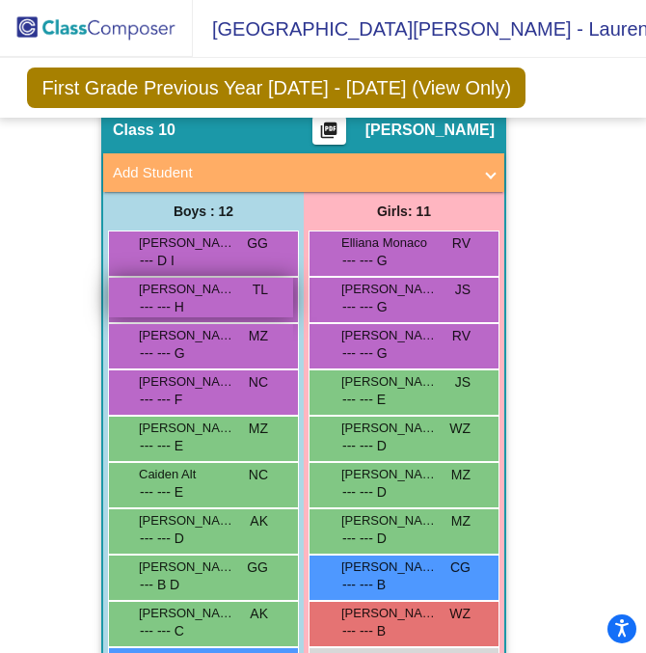
click at [169, 297] on span "--- --- H" at bounding box center [163, 307] width 46 height 20
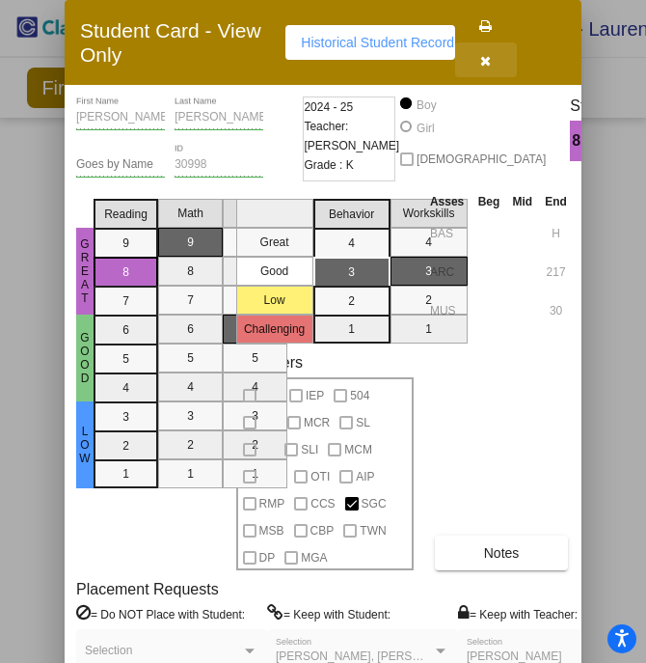
click at [477, 55] on button "button" at bounding box center [486, 59] width 62 height 35
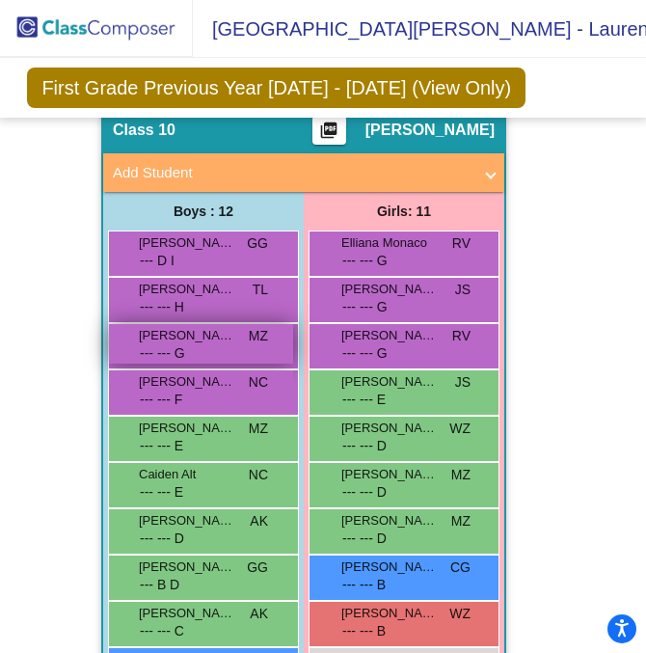
click at [252, 326] on span "MZ" at bounding box center [258, 336] width 19 height 20
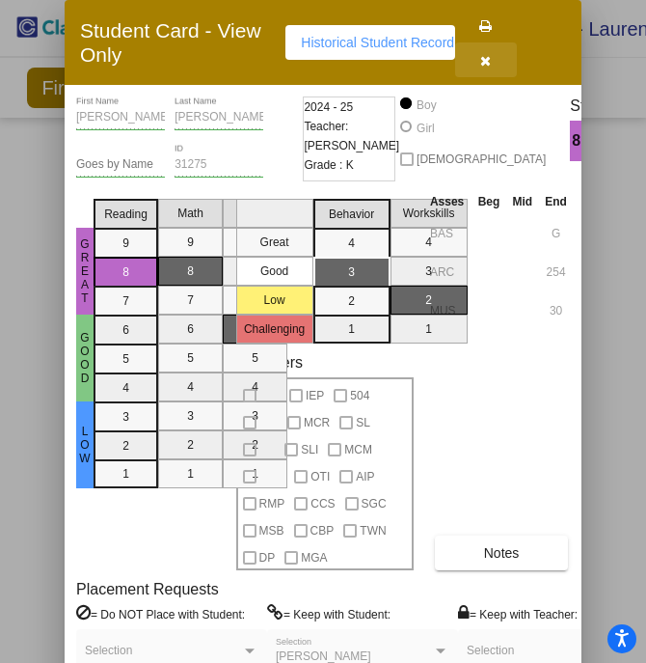
click at [499, 50] on button "button" at bounding box center [486, 59] width 62 height 35
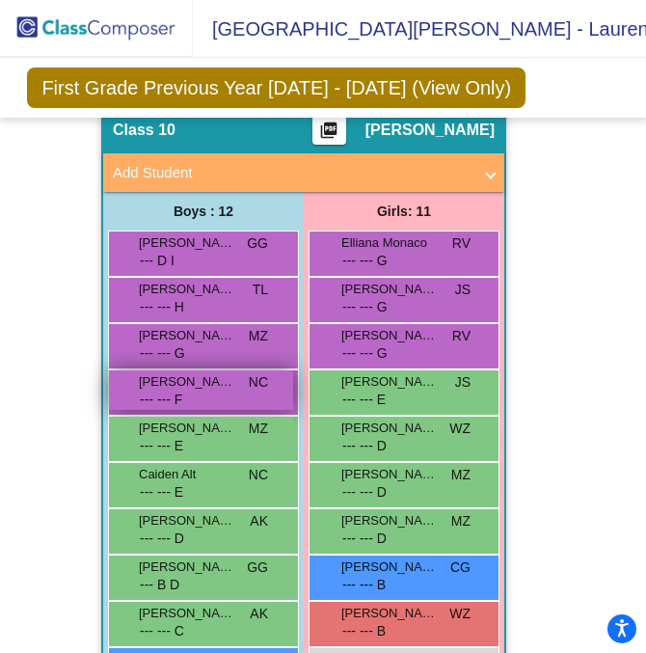
click at [215, 372] on span "[PERSON_NAME]" at bounding box center [187, 381] width 96 height 19
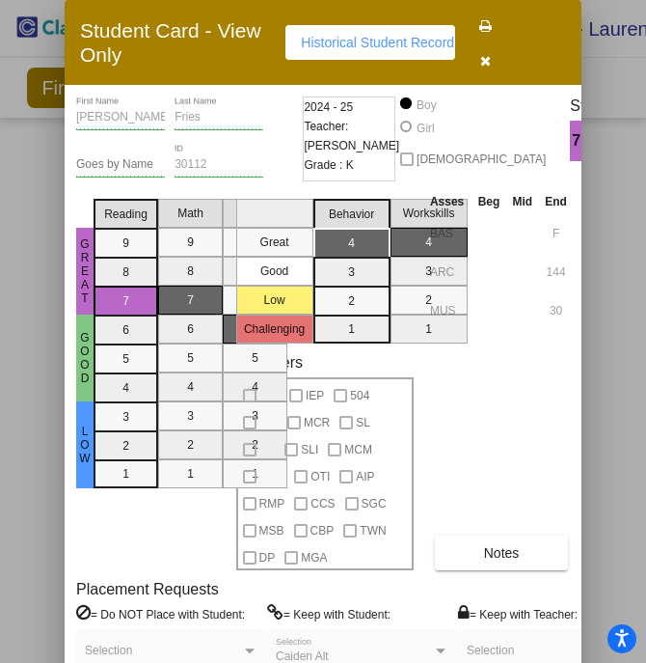
click at [489, 61] on icon "button" at bounding box center [485, 61] width 11 height 14
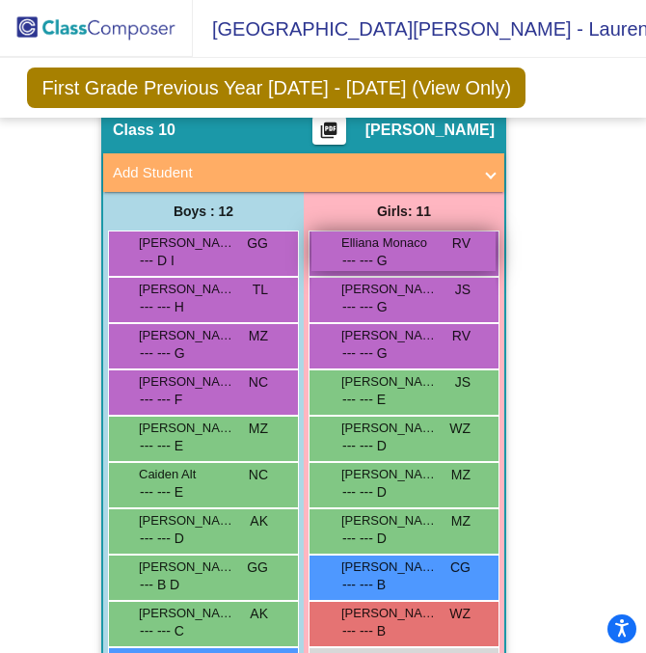
click at [347, 253] on span "--- --- G" at bounding box center [365, 260] width 47 height 15
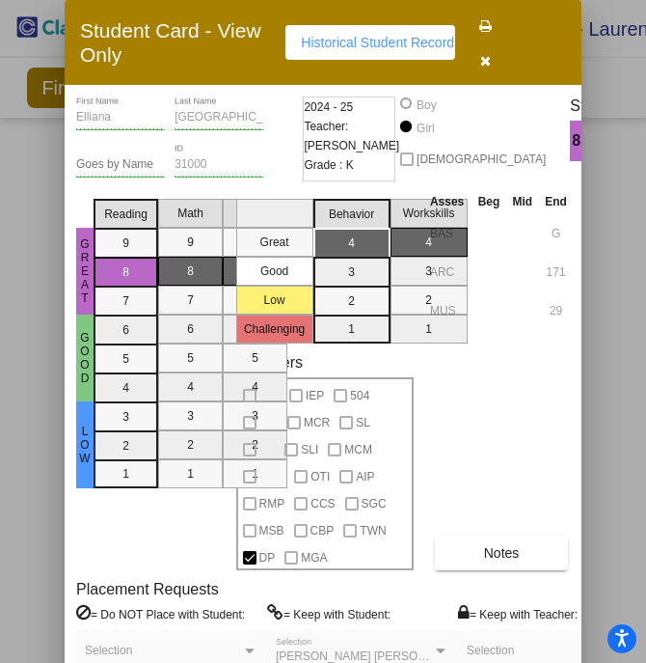
click at [495, 45] on button "button" at bounding box center [486, 59] width 62 height 35
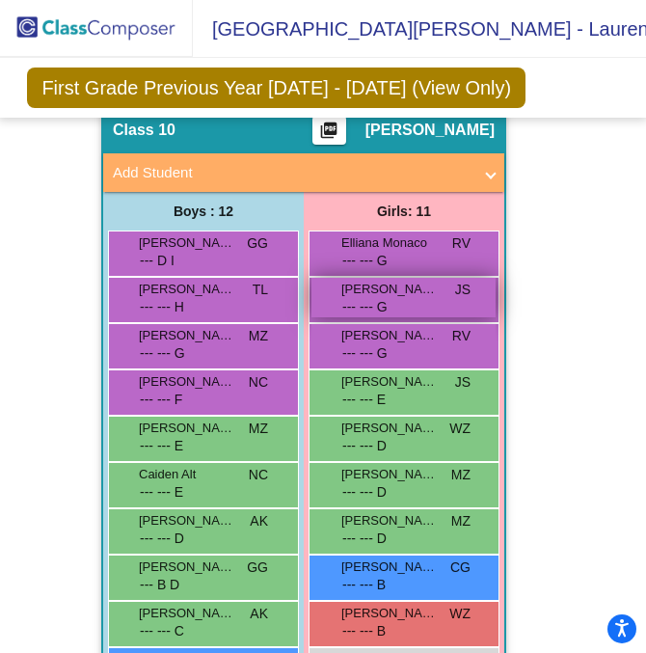
click at [418, 280] on span "[PERSON_NAME]" at bounding box center [389, 289] width 96 height 19
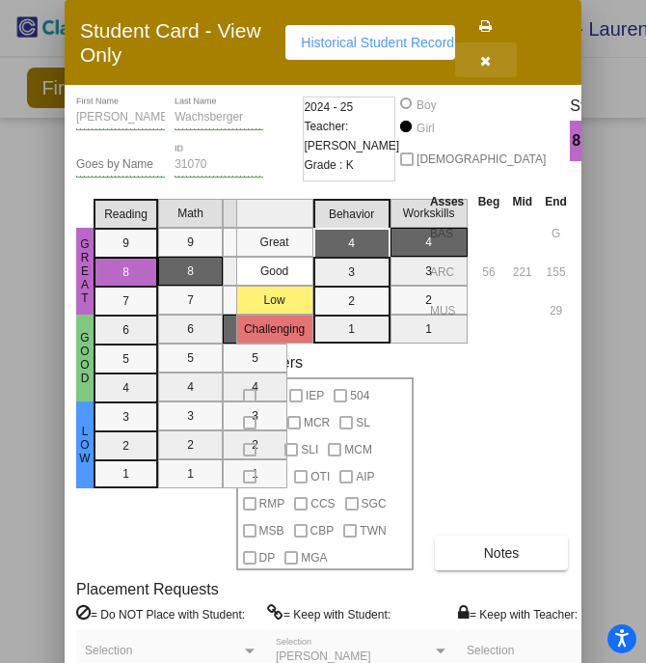
click at [495, 56] on button "button" at bounding box center [486, 59] width 62 height 35
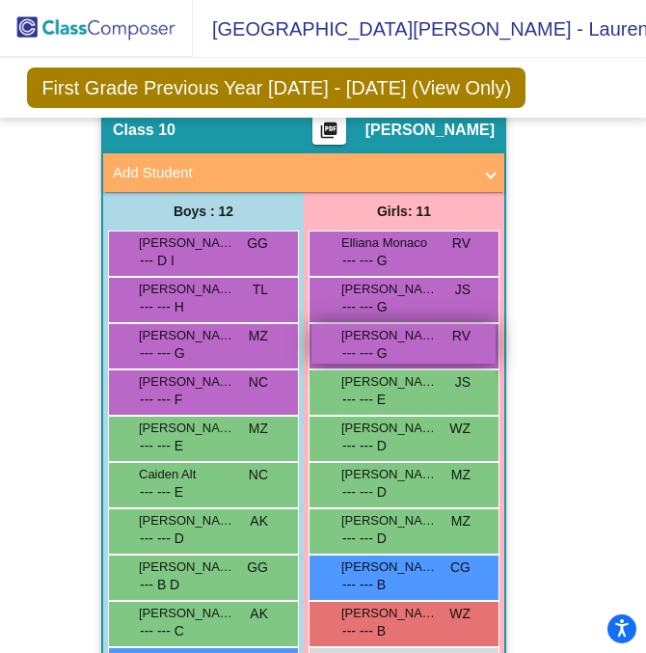
click at [444, 324] on div "8 [PERSON_NAME] [PERSON_NAME] SGC --- --- G RV lock do_not_disturb_alt 3" at bounding box center [404, 344] width 184 height 40
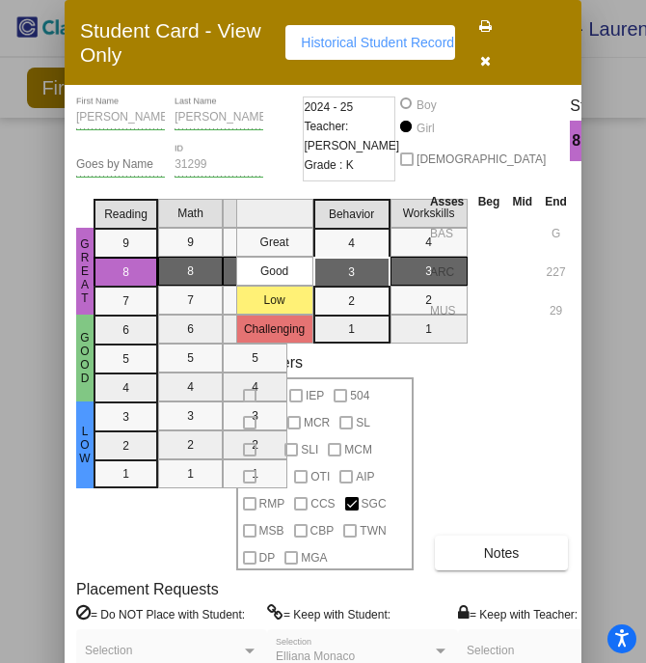
click at [481, 52] on button "button" at bounding box center [486, 59] width 62 height 35
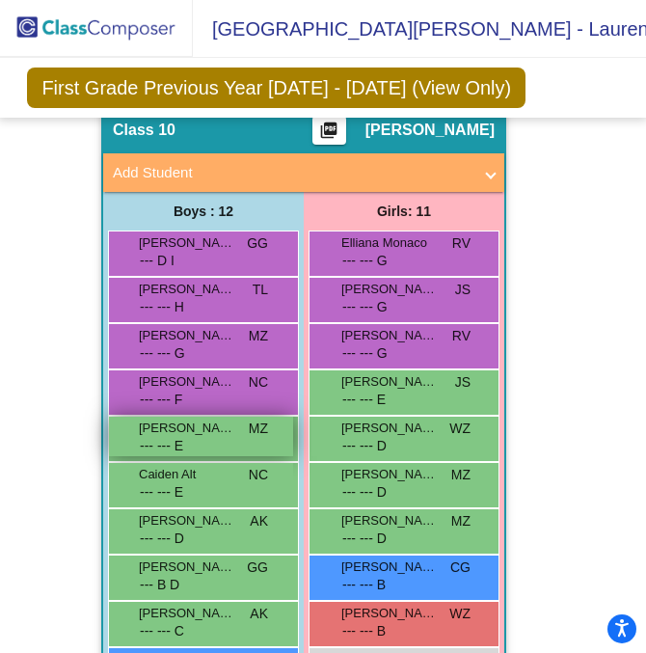
click at [209, 419] on span "[PERSON_NAME]" at bounding box center [187, 428] width 96 height 19
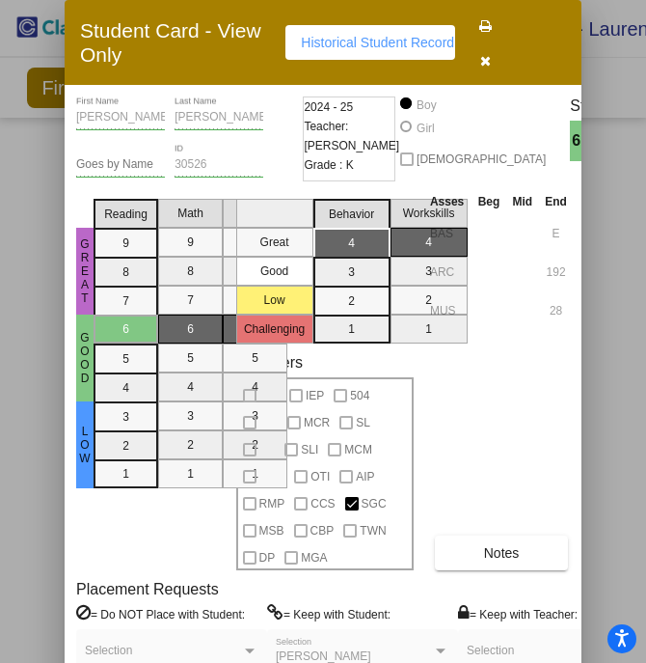
click at [504, 55] on button "button" at bounding box center [486, 59] width 62 height 35
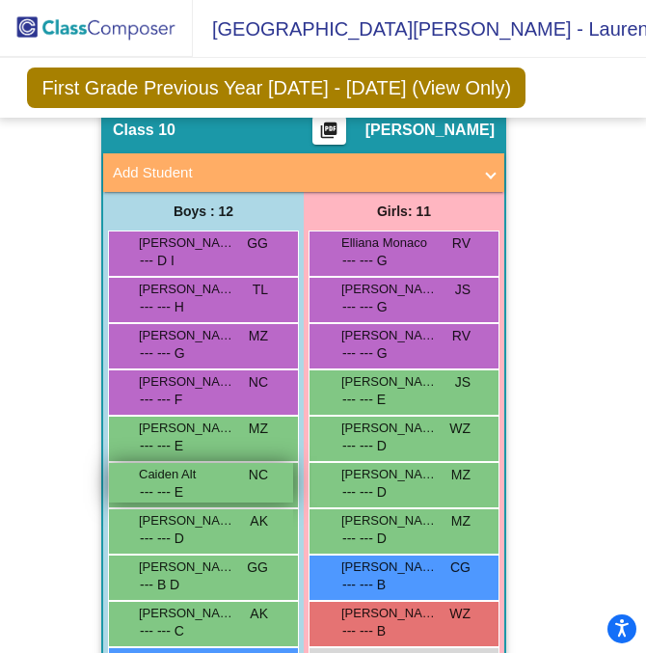
click at [217, 465] on span "Caiden Alt" at bounding box center [187, 474] width 96 height 19
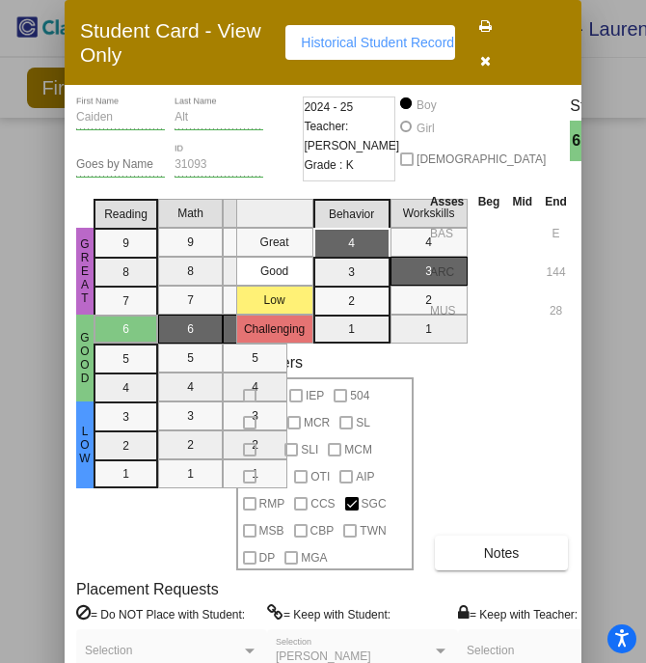
click at [477, 45] on button "button" at bounding box center [486, 59] width 62 height 35
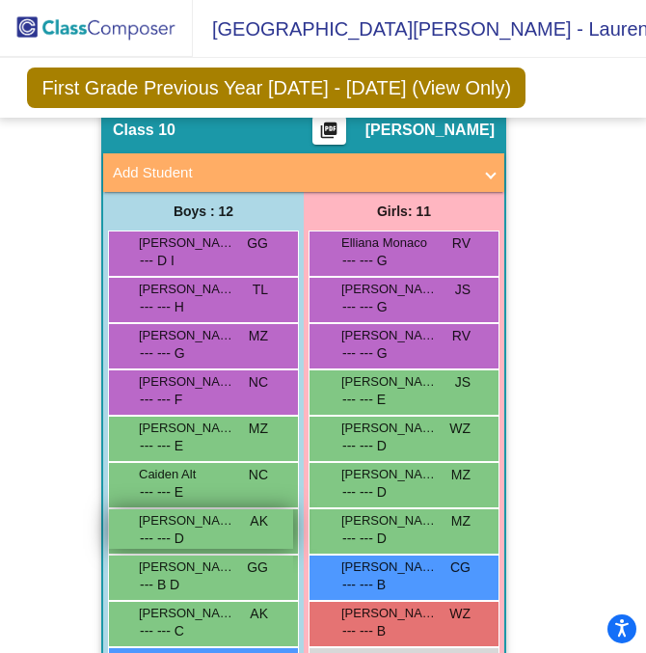
click at [207, 509] on div "5 [PERSON_NAME] MCR RMP --- --- D AK lock do_not_disturb_alt 3" at bounding box center [201, 529] width 184 height 40
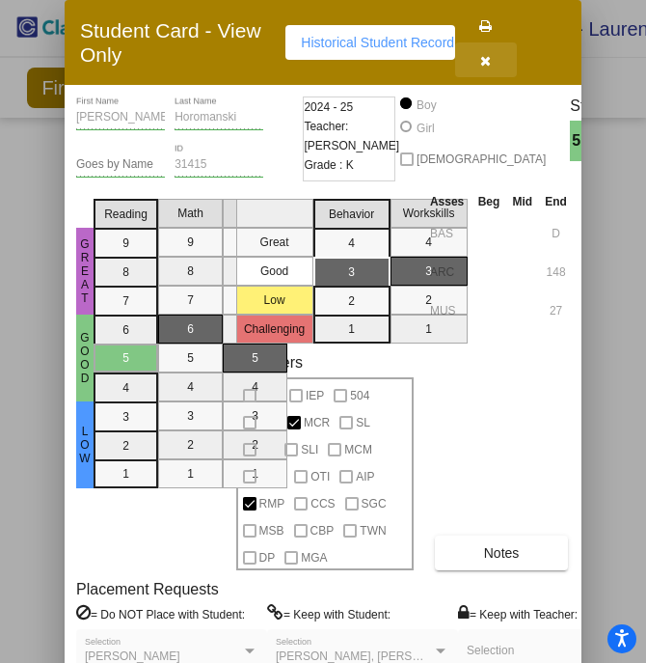
click at [487, 52] on span "button" at bounding box center [485, 59] width 11 height 15
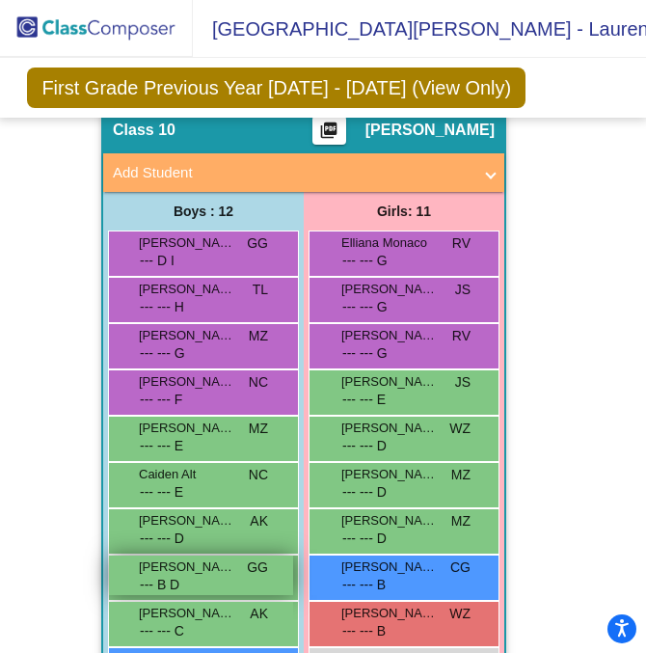
click at [204, 530] on div "5 [PERSON_NAME] SLI SGC --- B D GG lock do_not_disturb_alt 3" at bounding box center [201, 576] width 184 height 40
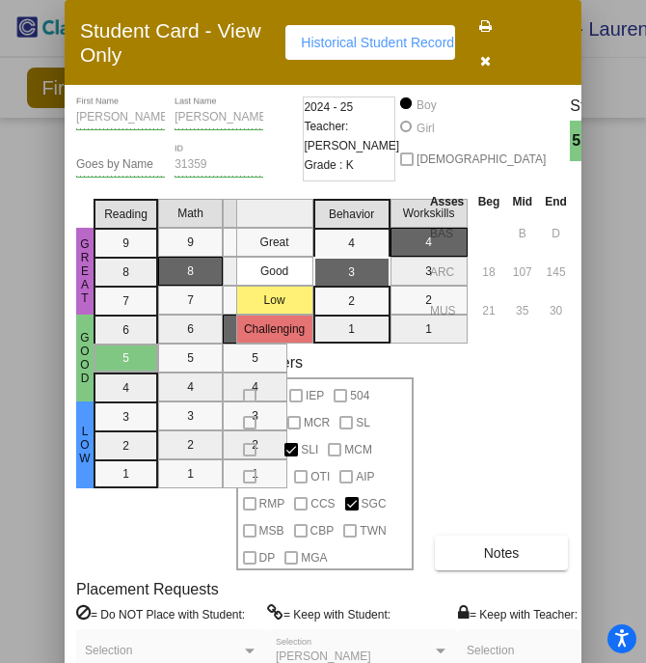
click at [487, 68] on button "button" at bounding box center [486, 59] width 62 height 35
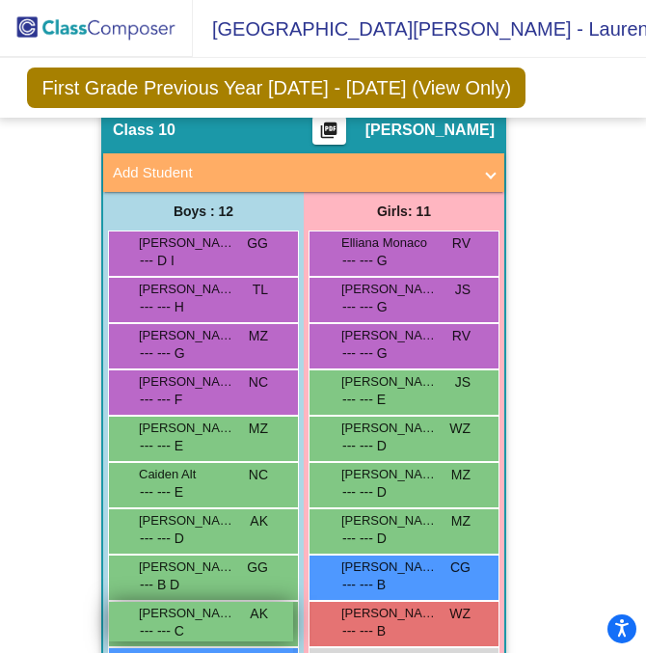
click at [239, 530] on div "4 [PERSON_NAME] MCR MSR --- --- C AK lock do_not_disturb_alt 3" at bounding box center [201, 622] width 184 height 40
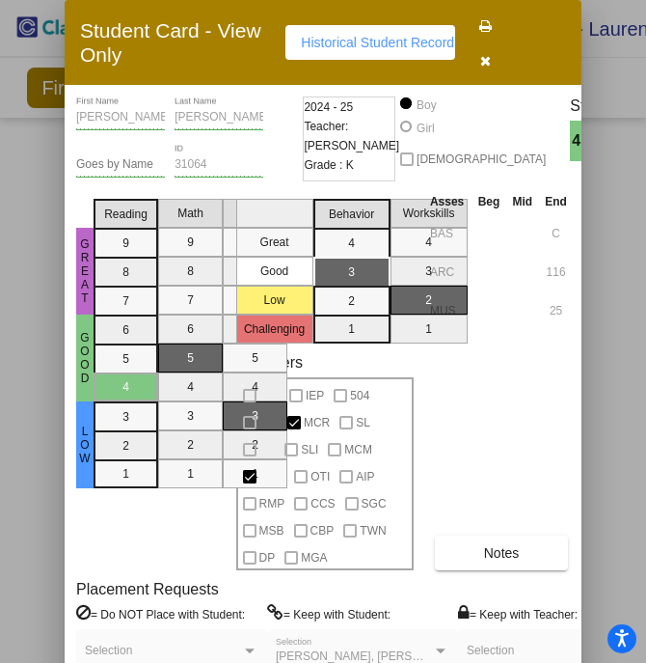
click at [490, 54] on icon "button" at bounding box center [485, 61] width 11 height 14
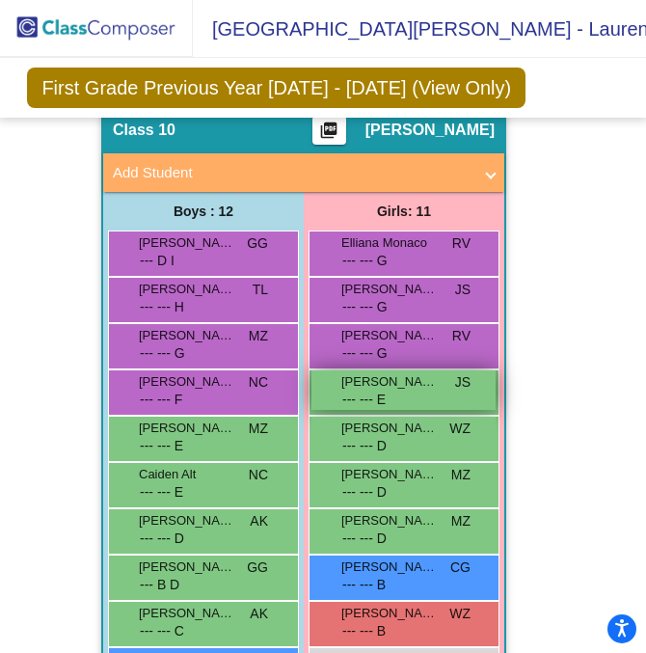
click at [341, 372] on span "[PERSON_NAME]" at bounding box center [389, 381] width 96 height 19
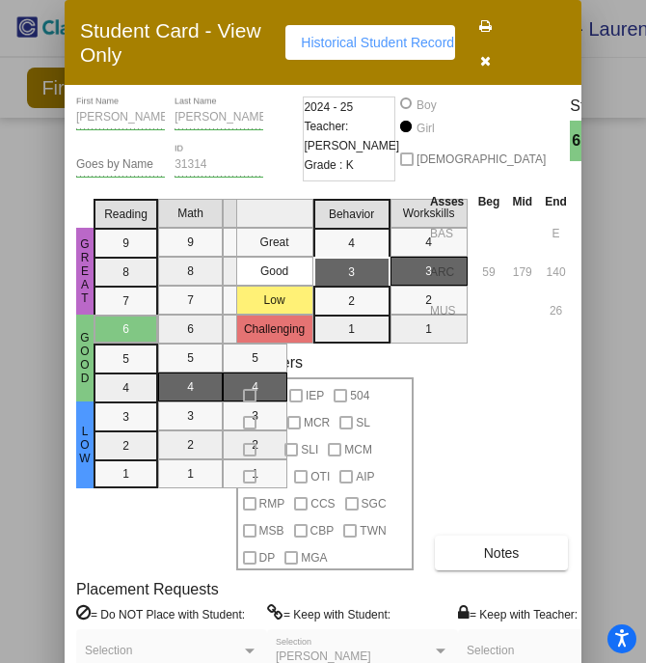
click at [494, 57] on button "button" at bounding box center [486, 59] width 62 height 35
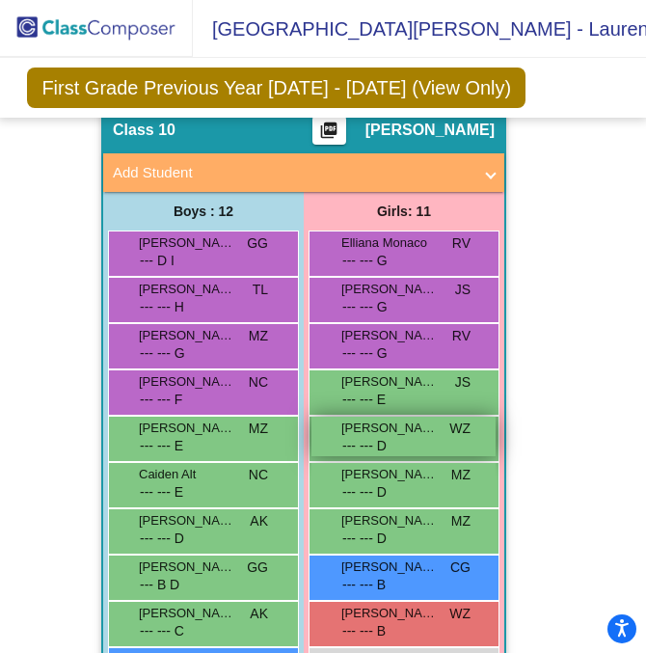
click at [405, 417] on div "5 [PERSON_NAME] --- --- D WZ lock do_not_disturb_alt 3" at bounding box center [404, 437] width 184 height 40
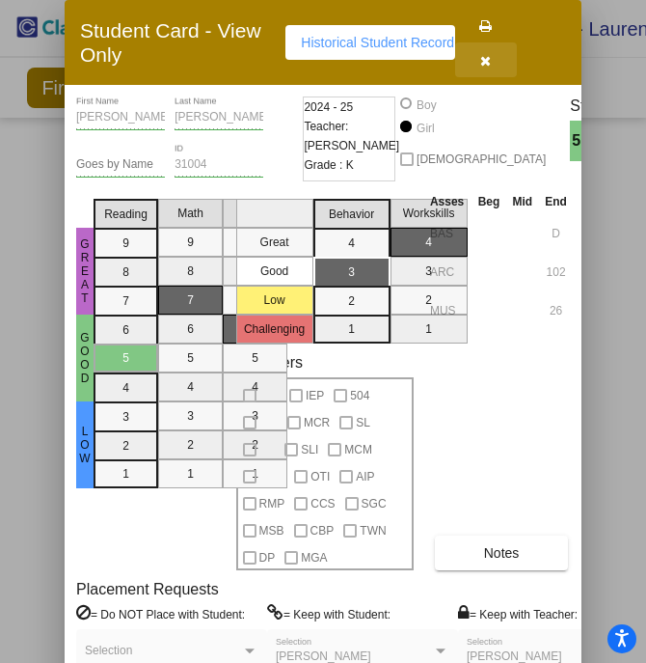
click at [486, 60] on icon "button" at bounding box center [485, 61] width 11 height 14
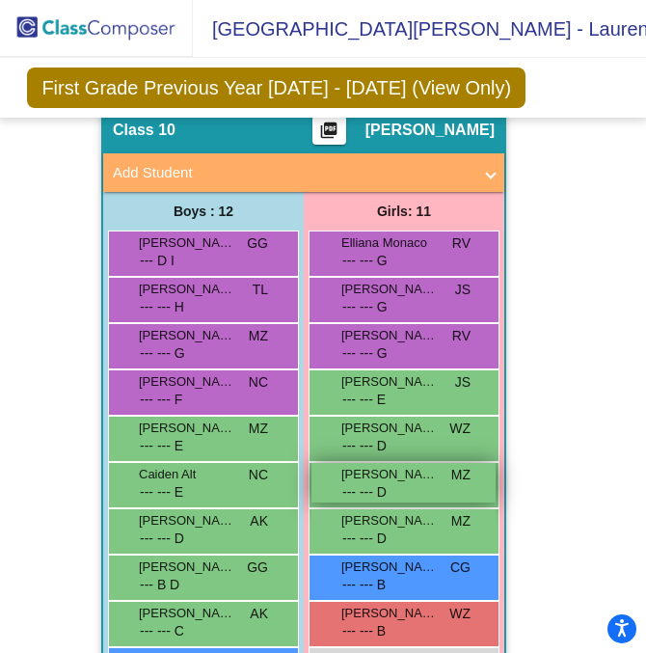
click at [426, 465] on span "[PERSON_NAME]" at bounding box center [389, 474] width 96 height 19
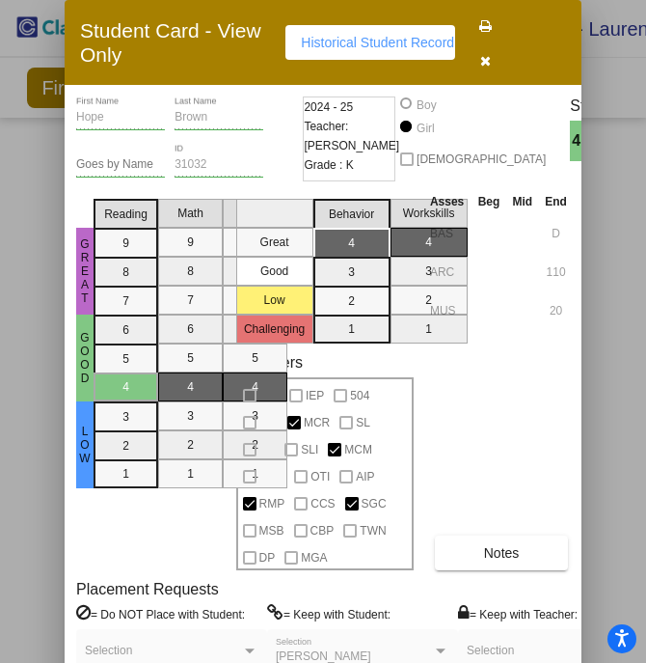
click at [499, 67] on button "button" at bounding box center [486, 59] width 62 height 35
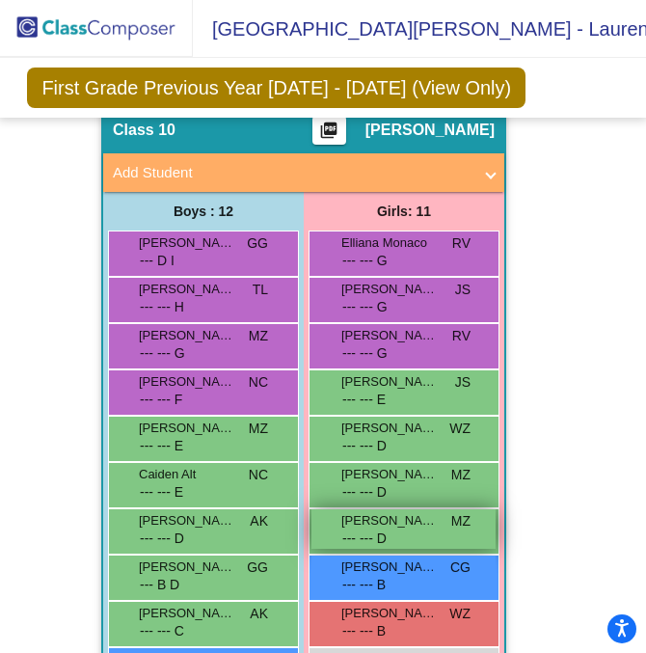
click at [382, 529] on span "--- --- D" at bounding box center [365, 539] width 46 height 20
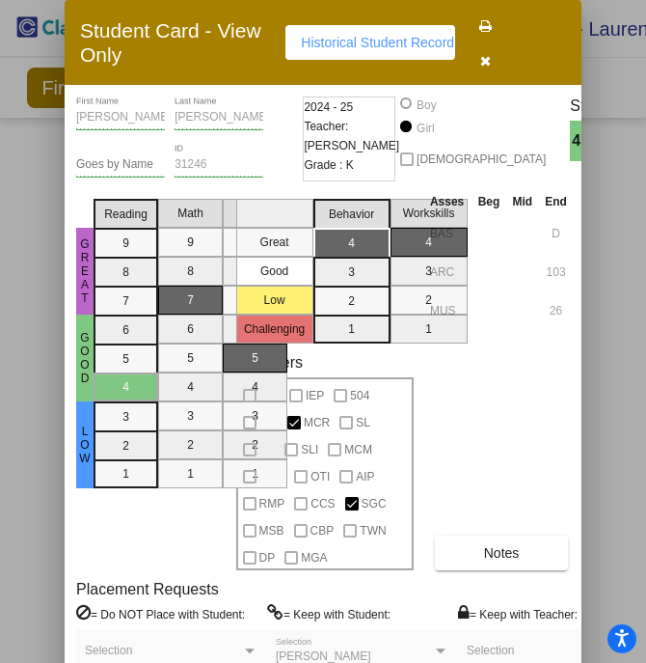
click at [477, 50] on button "button" at bounding box center [486, 59] width 62 height 35
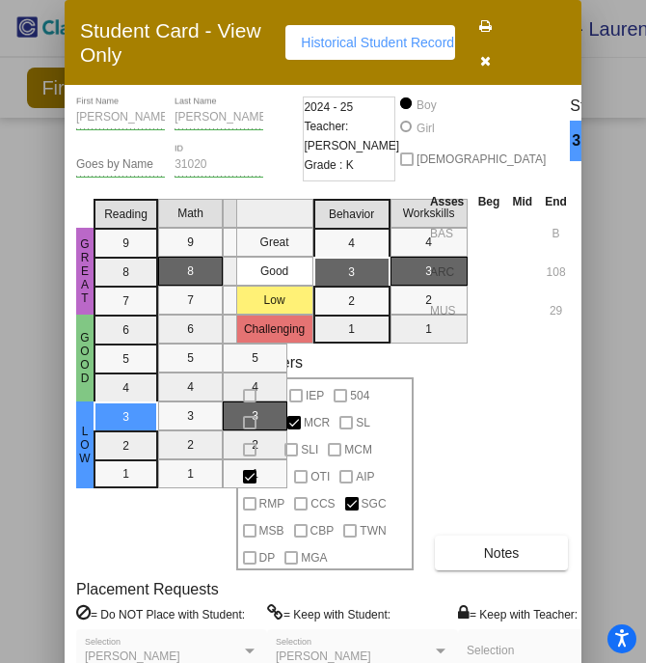
click at [482, 52] on span "button" at bounding box center [485, 59] width 11 height 15
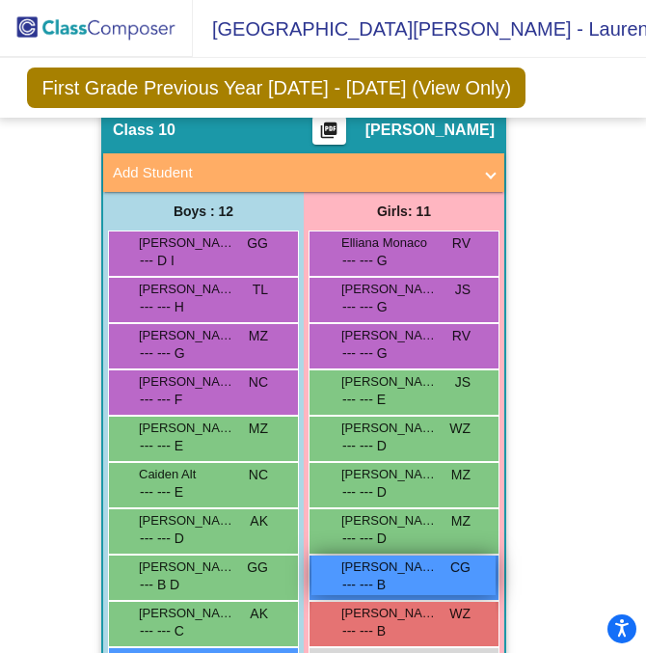
click at [420, 530] on span "[PERSON_NAME]" at bounding box center [389, 566] width 96 height 19
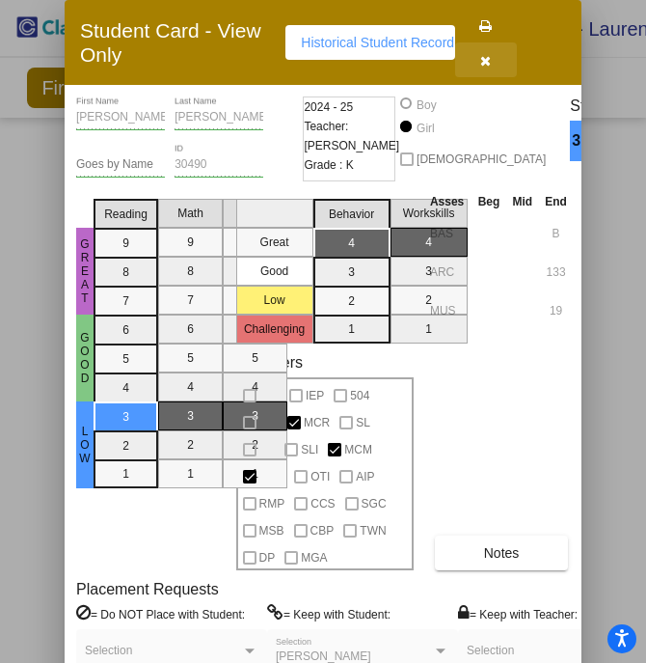
click at [492, 50] on button "button" at bounding box center [486, 59] width 62 height 35
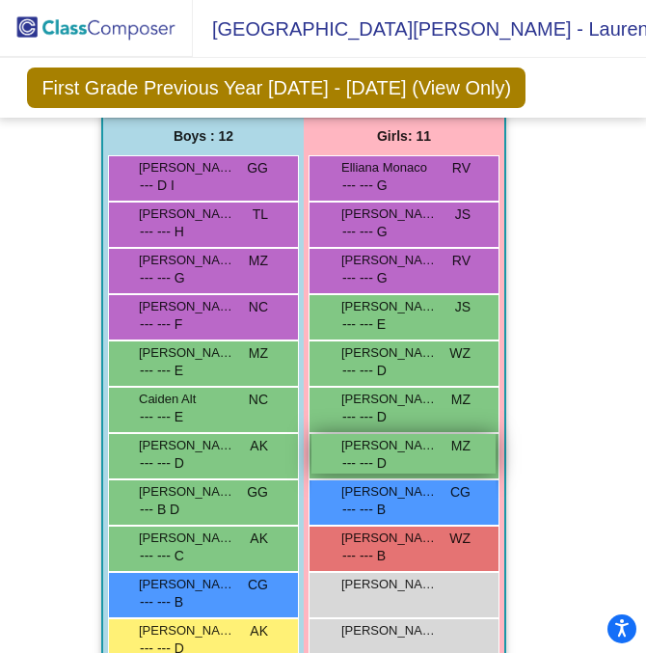
scroll to position [7266, 0]
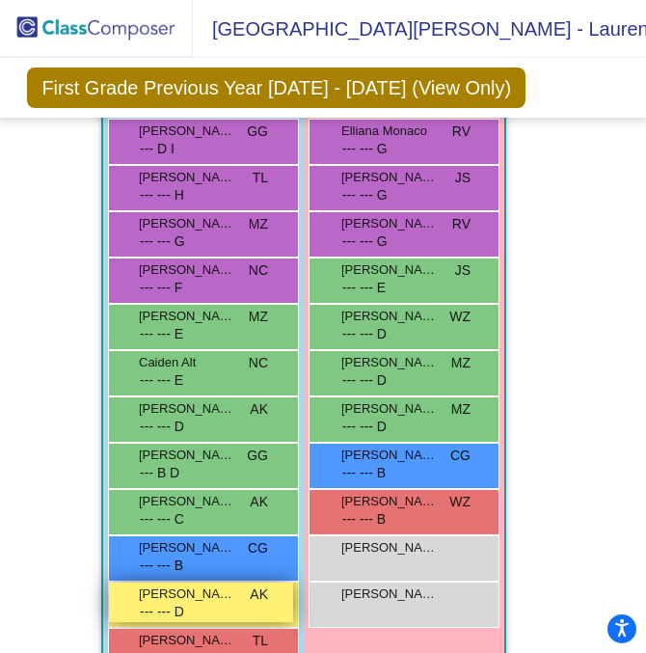
click at [235, 530] on div "5 [PERSON_NAME] SGC MSB CBP --- --- D AK lock do_not_disturb_alt 2" at bounding box center [201, 603] width 184 height 40
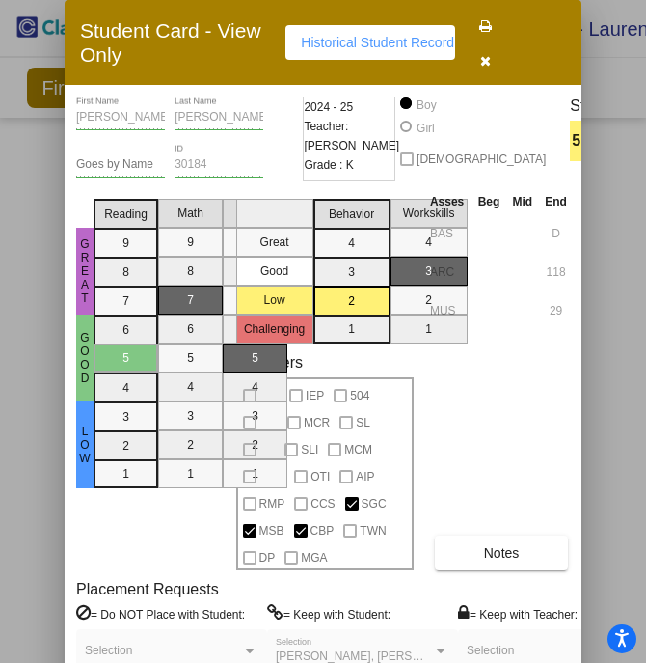
click at [495, 50] on button "button" at bounding box center [486, 59] width 62 height 35
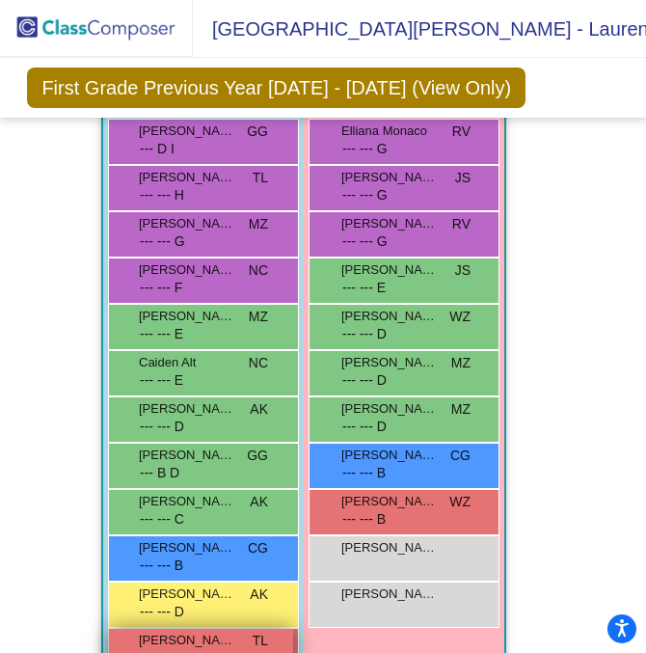
click at [260, 530] on span "TL" at bounding box center [260, 641] width 15 height 20
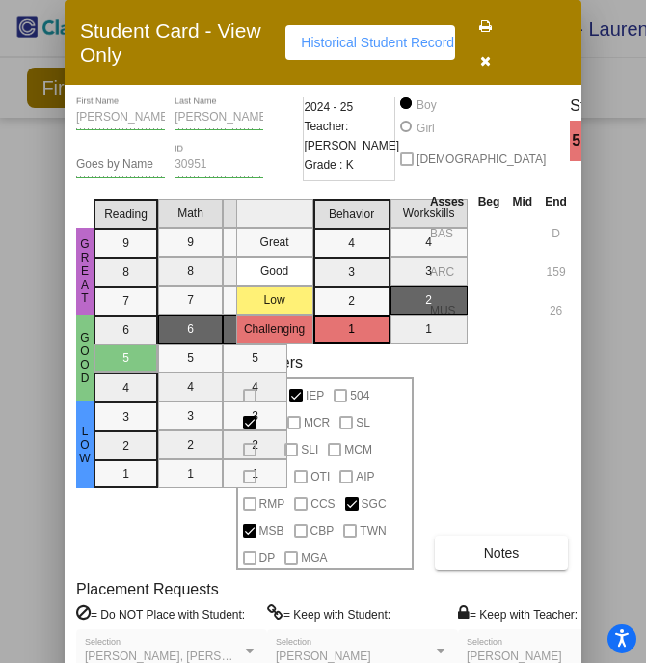
click at [494, 58] on button "button" at bounding box center [486, 59] width 62 height 35
